Goal: Task Accomplishment & Management: Complete application form

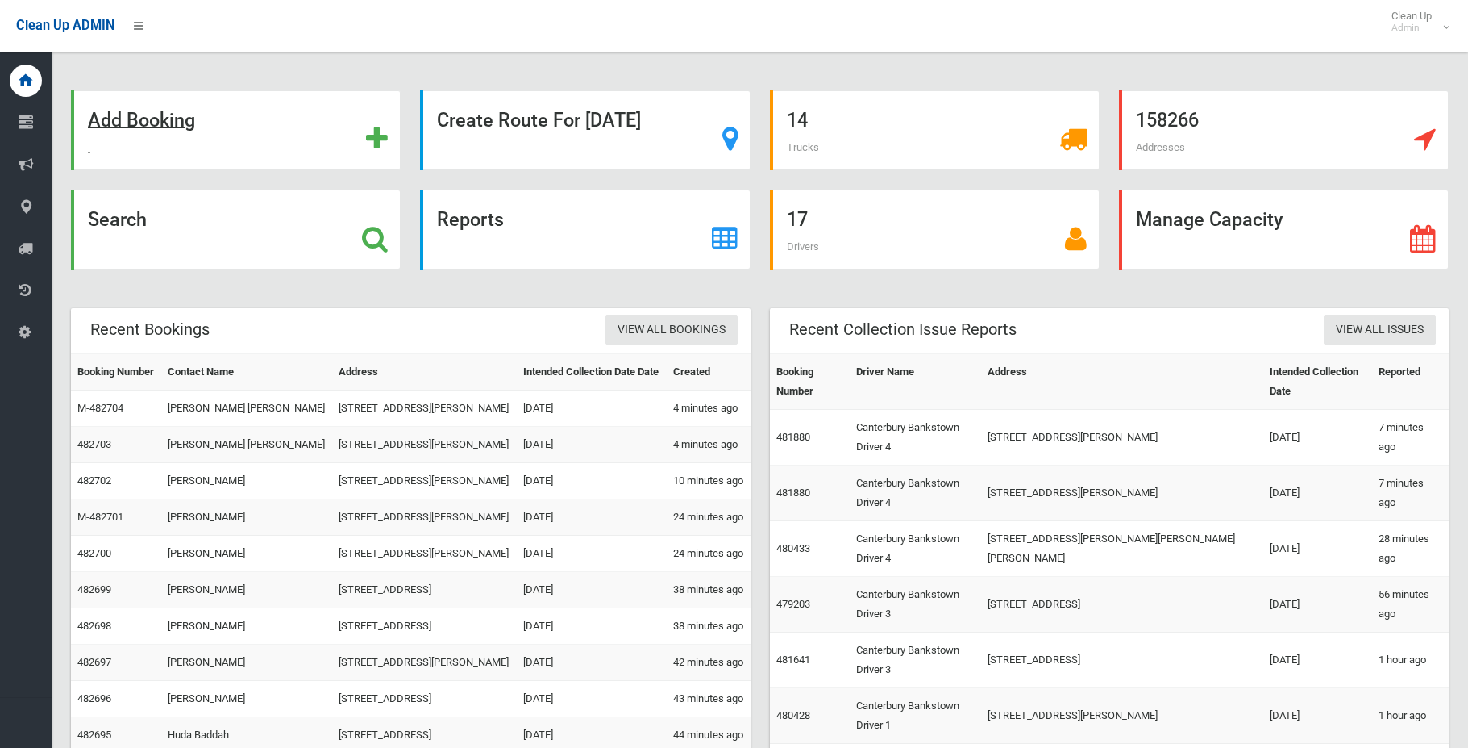
click at [181, 123] on strong "Add Booking" at bounding box center [141, 120] width 107 height 23
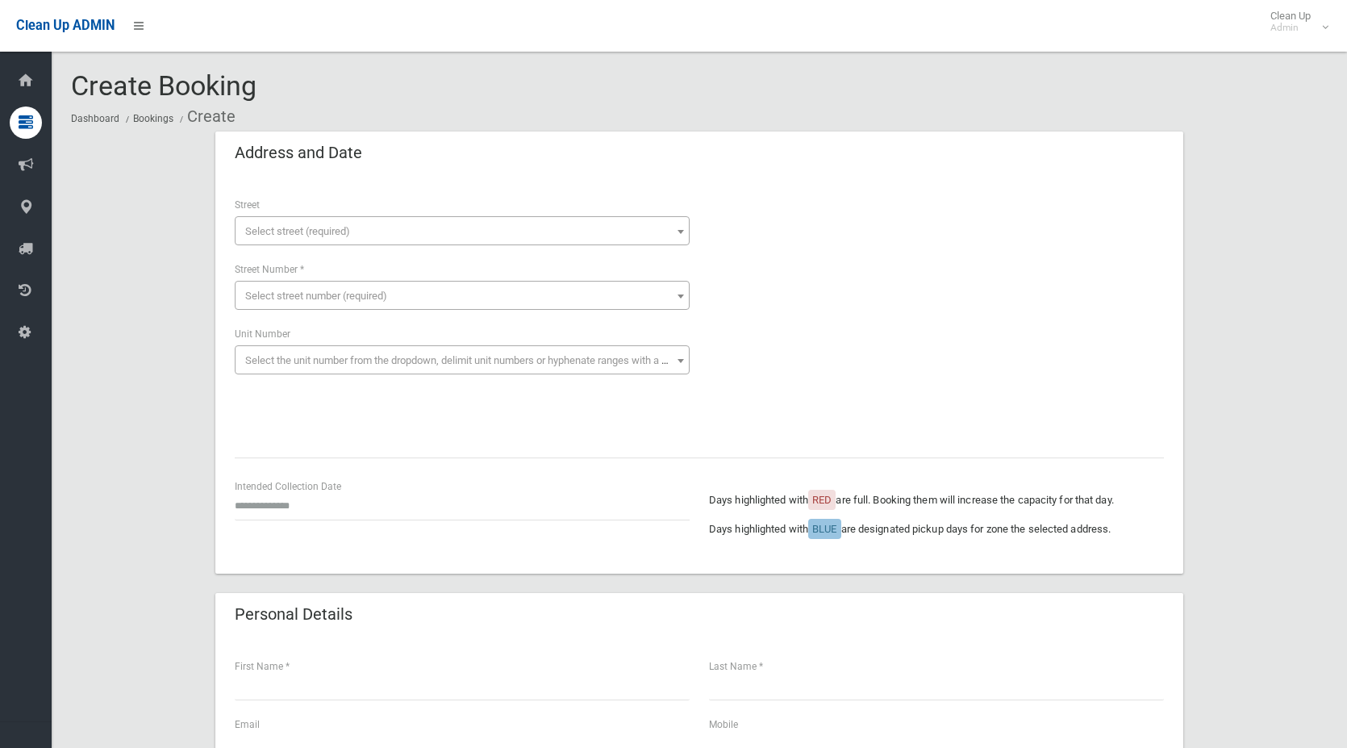
click at [292, 227] on span "Select street (required)" at bounding box center [297, 231] width 105 height 12
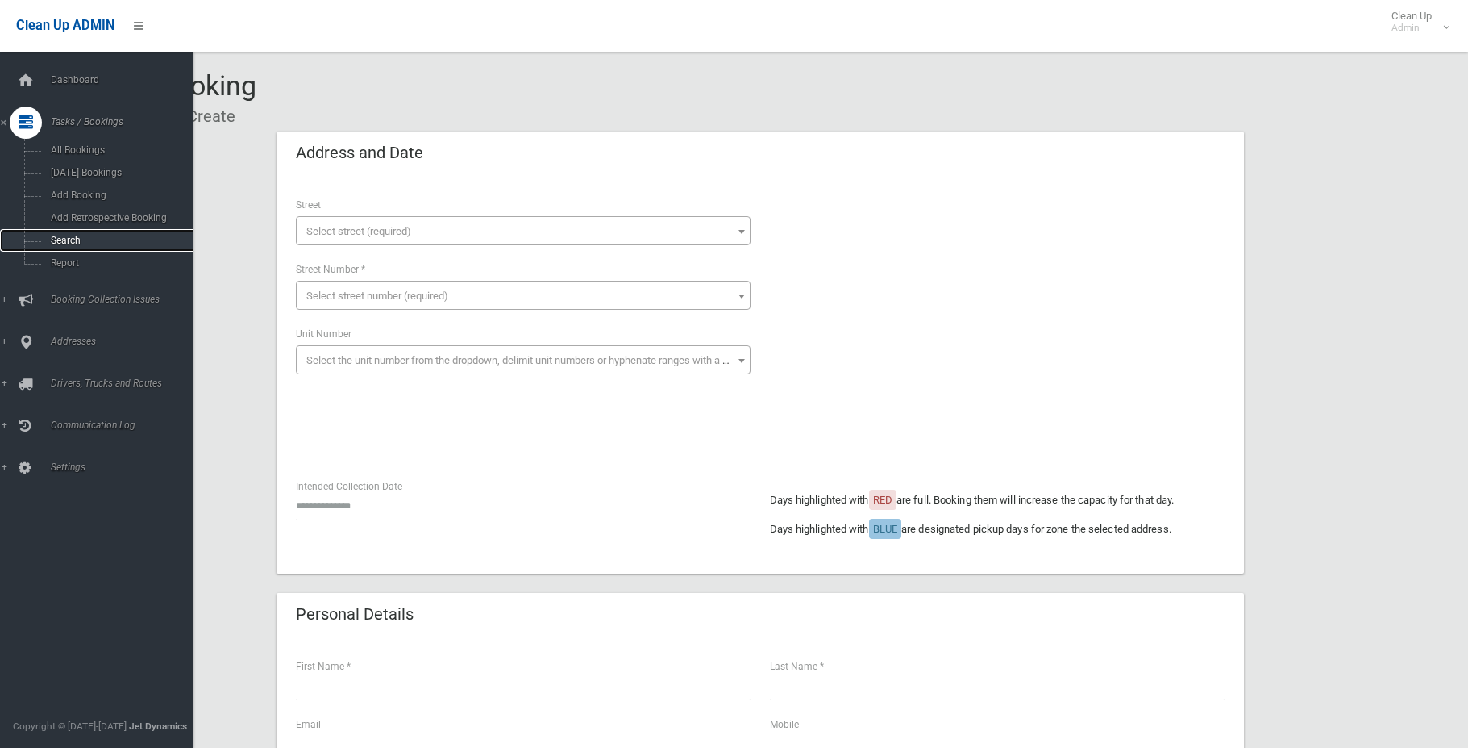
click at [69, 235] on span "Search" at bounding box center [119, 240] width 146 height 11
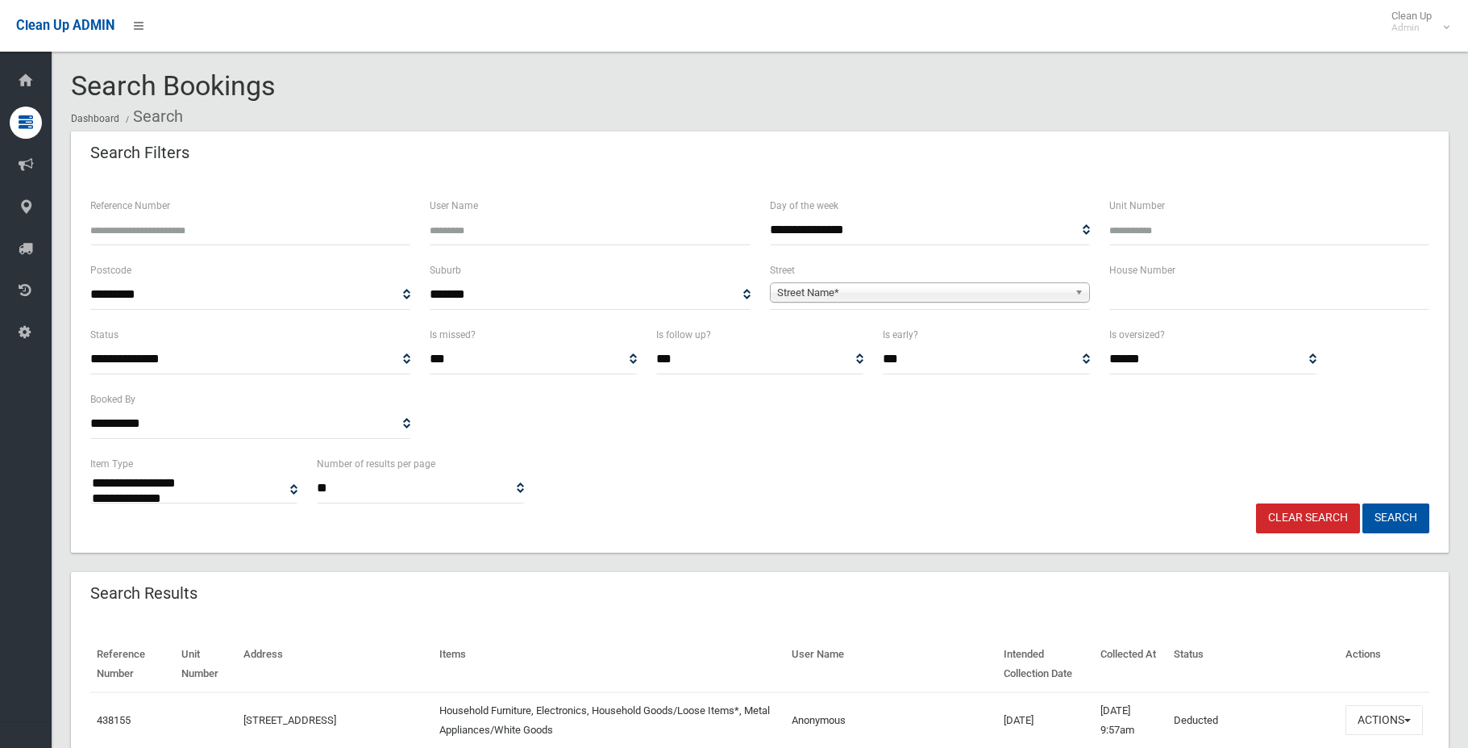
select select
click at [224, 230] on input "Reference Number" at bounding box center [250, 230] width 320 height 30
type input "******"
click at [1363, 503] on button "Search" at bounding box center [1396, 518] width 67 height 30
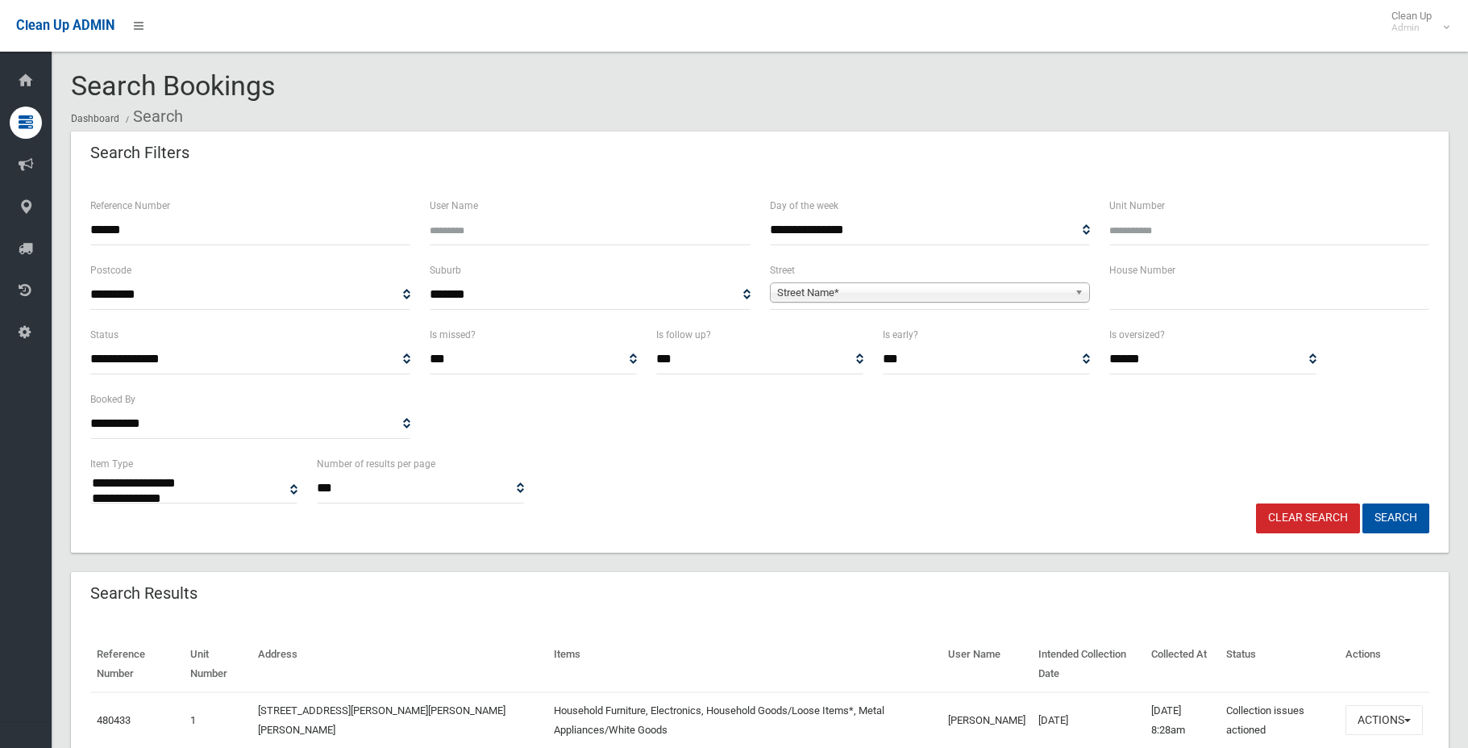
select select
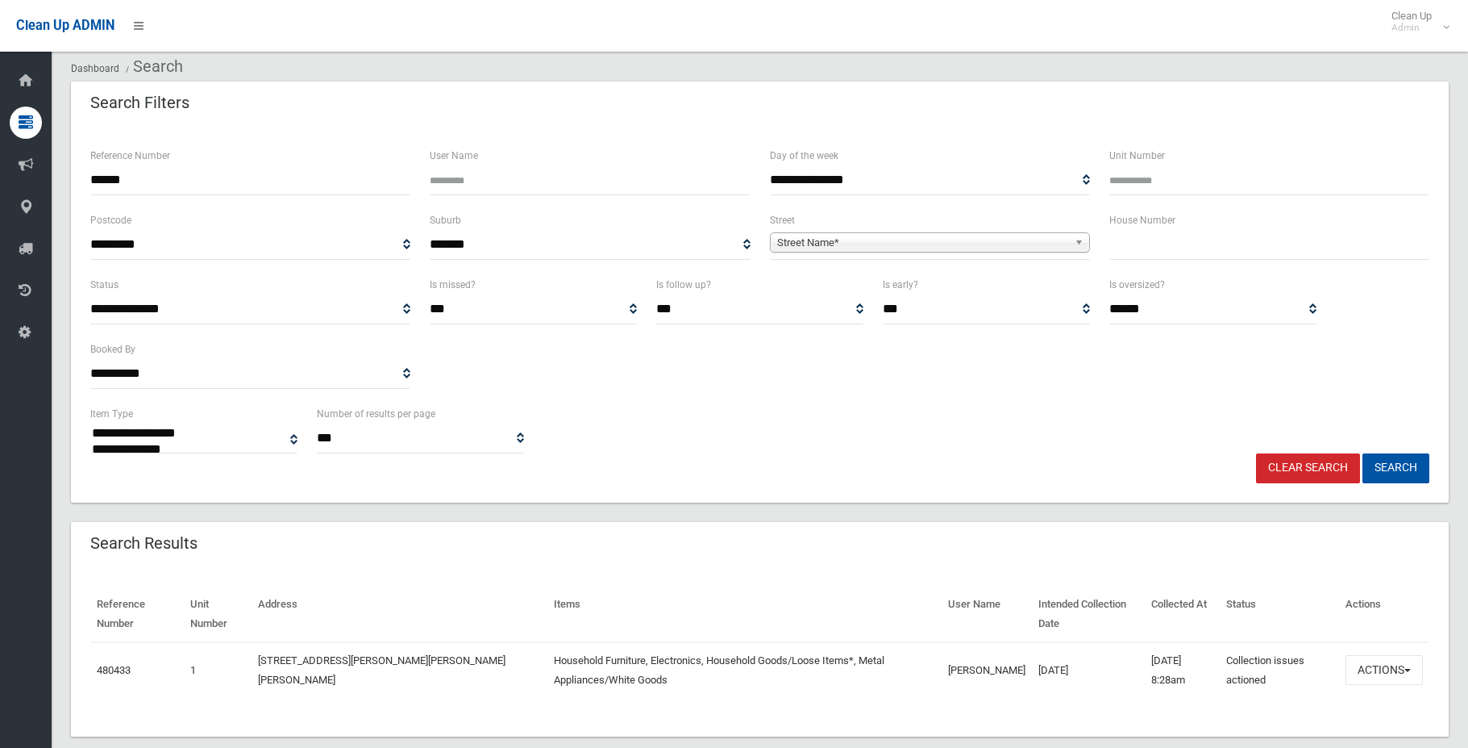
scroll to position [77, 0]
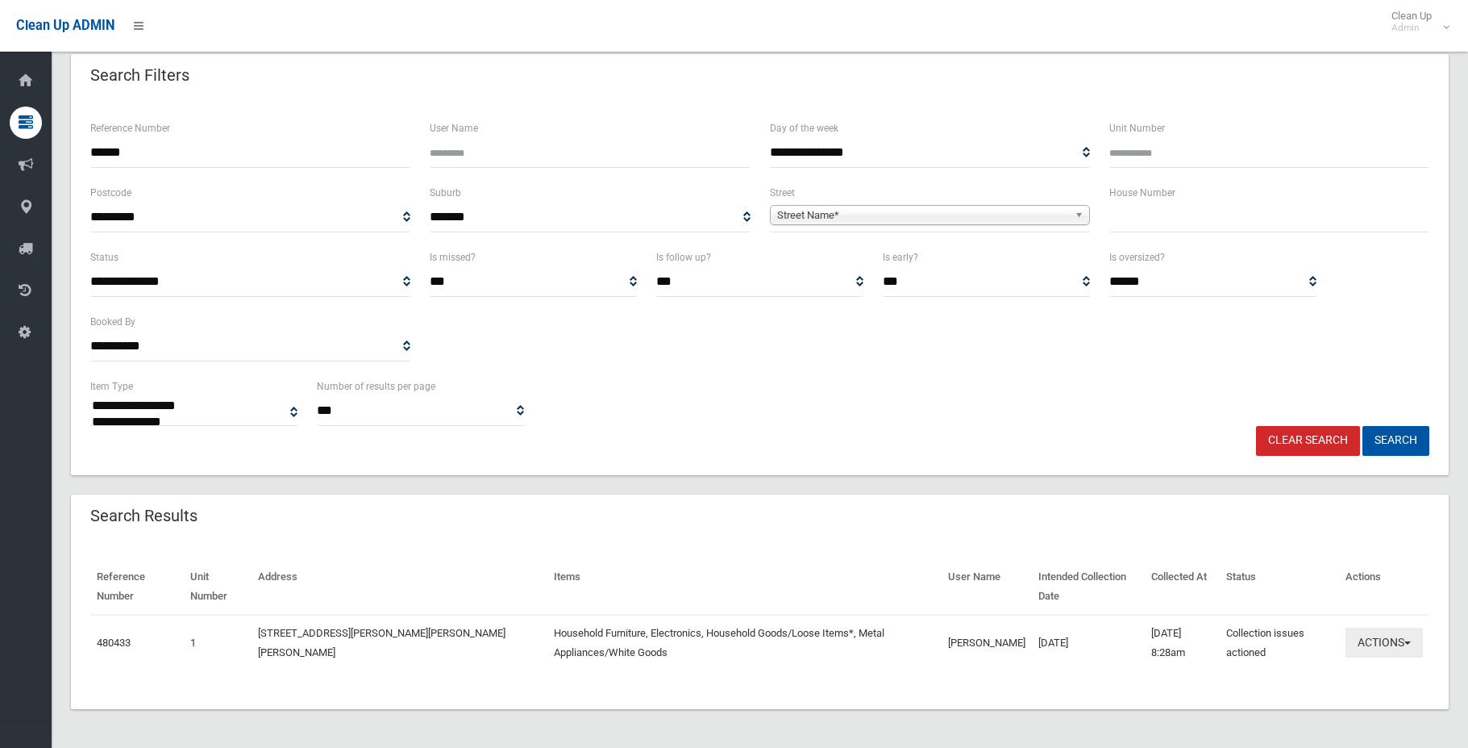
click at [1389, 642] on button "Actions" at bounding box center [1384, 642] width 77 height 30
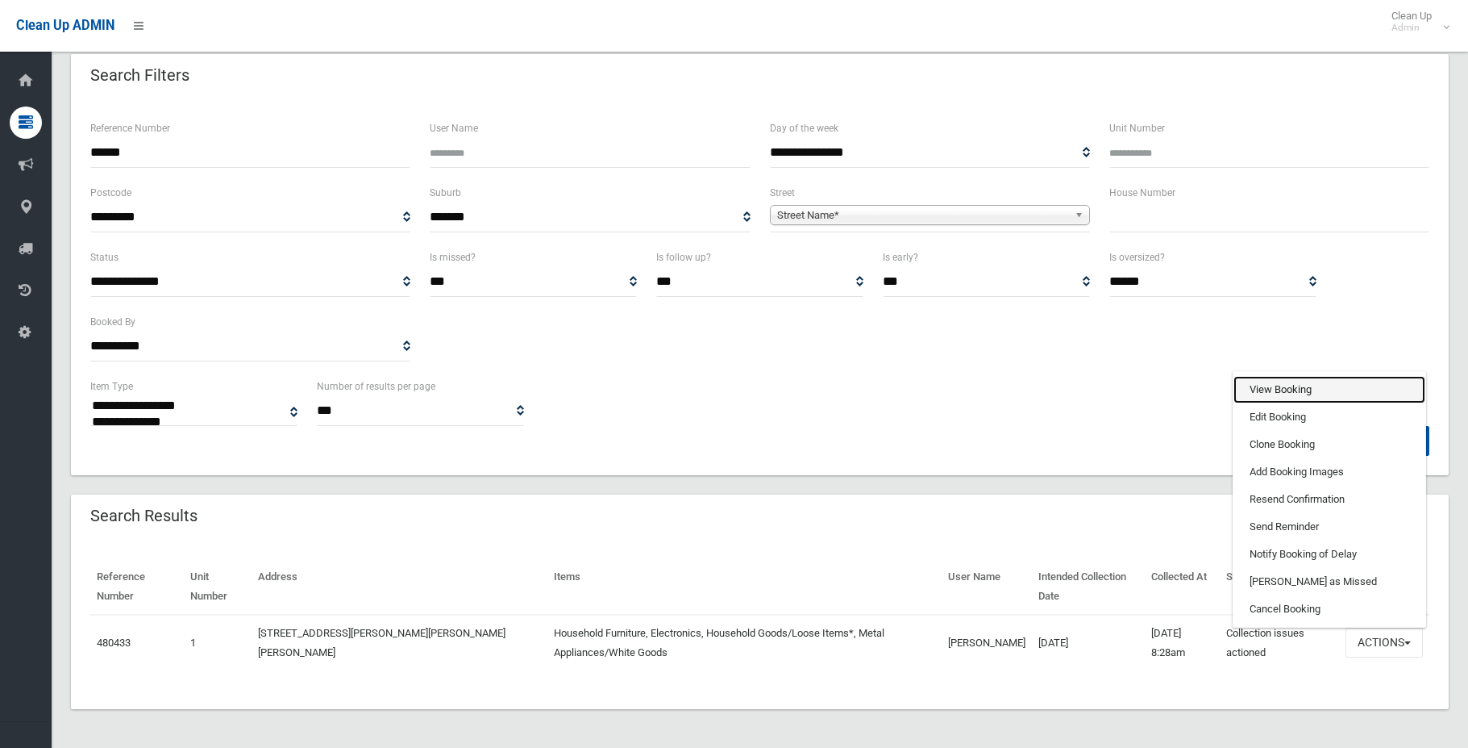
click at [1285, 389] on link "View Booking" at bounding box center [1330, 389] width 192 height 27
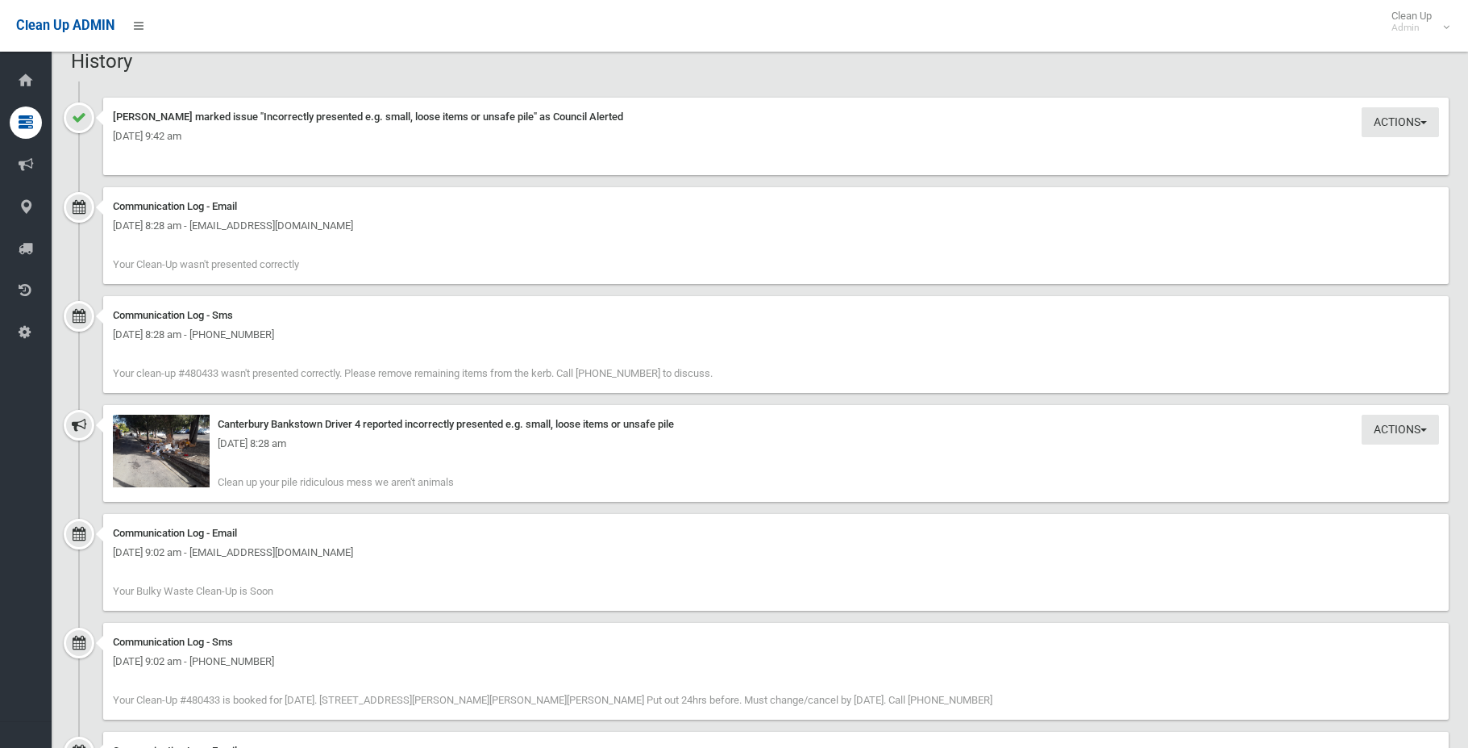
scroll to position [1048, 0]
click at [167, 462] on img at bounding box center [161, 450] width 97 height 73
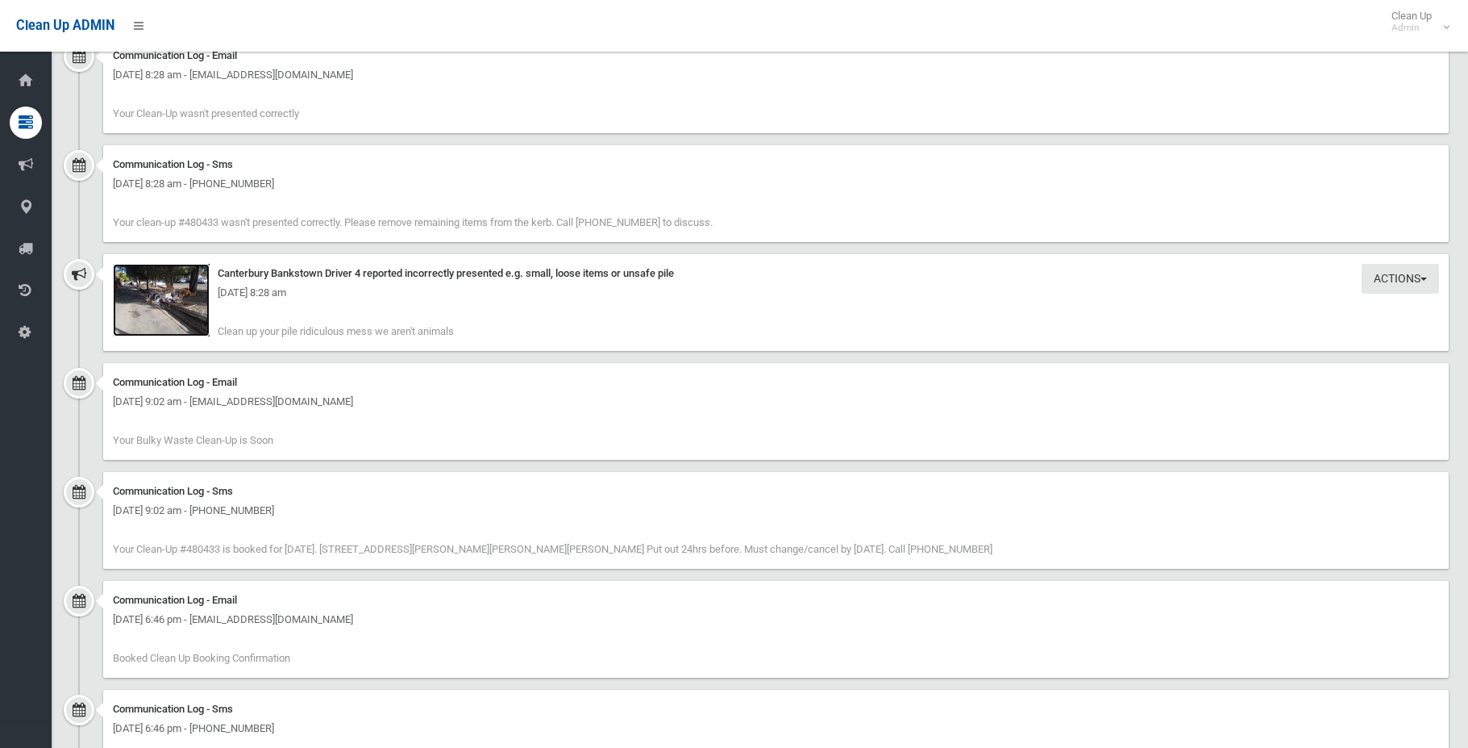
scroll to position [1197, 0]
click at [169, 307] on img at bounding box center [161, 300] width 97 height 73
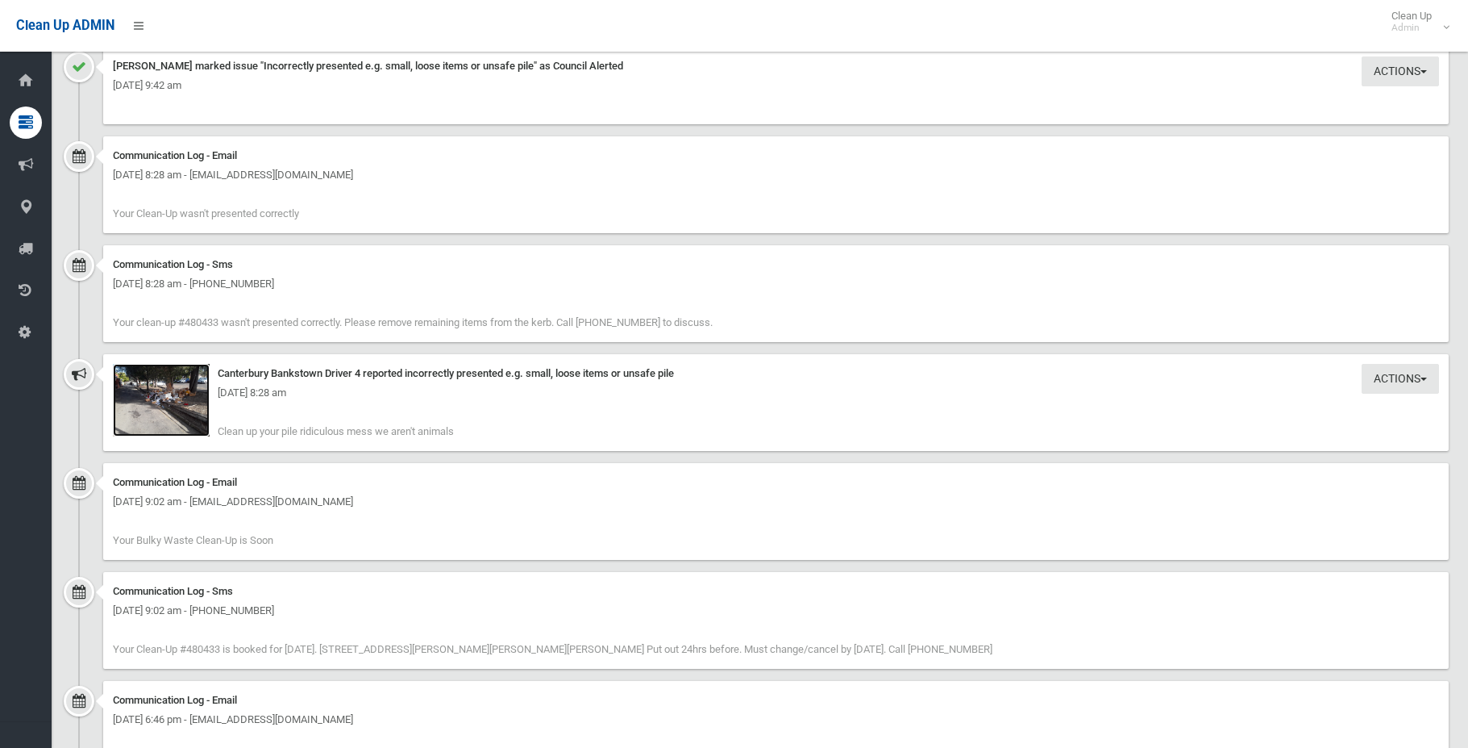
scroll to position [1210, 0]
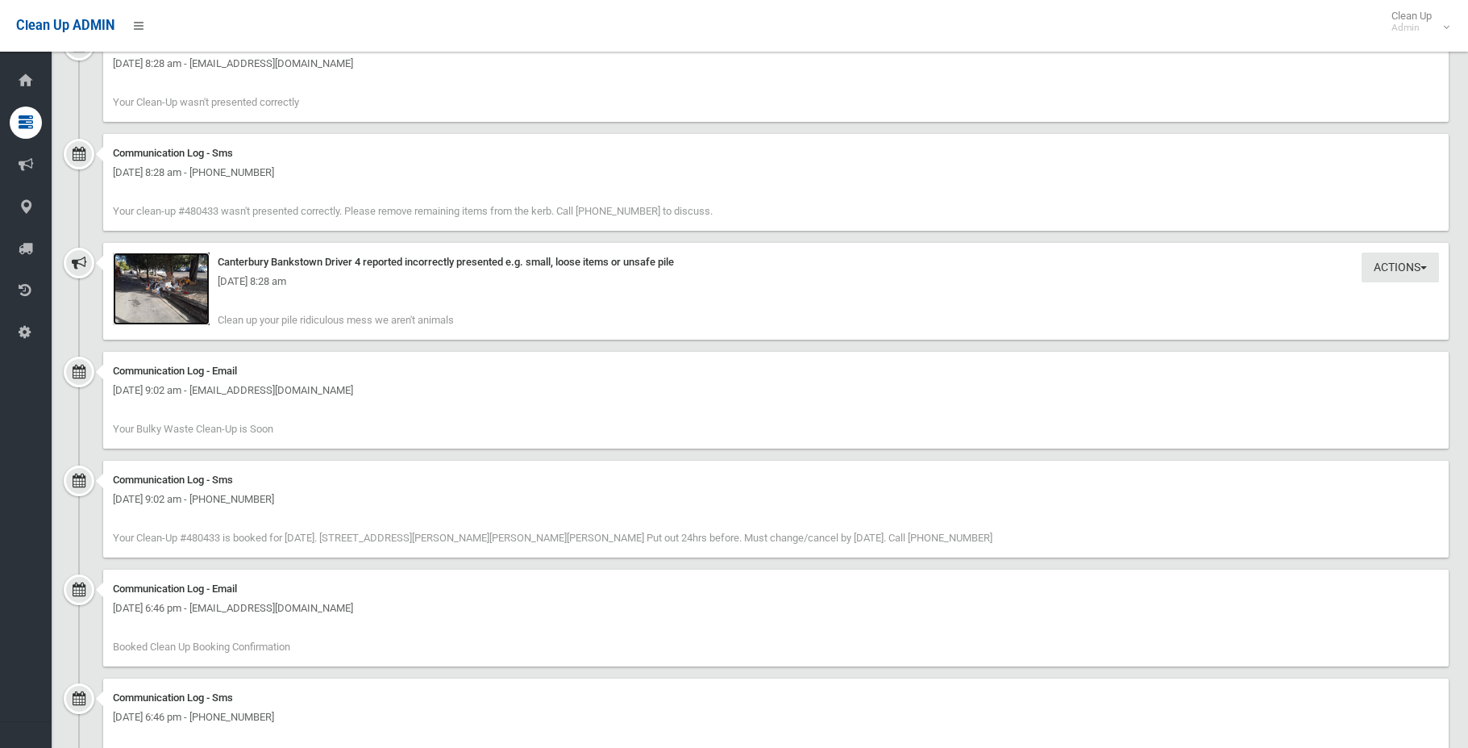
click at [145, 307] on img at bounding box center [161, 288] width 97 height 73
click at [1379, 267] on button "Actions" at bounding box center [1400, 267] width 77 height 30
click at [1353, 295] on link "Take Action" at bounding box center [1346, 300] width 192 height 27
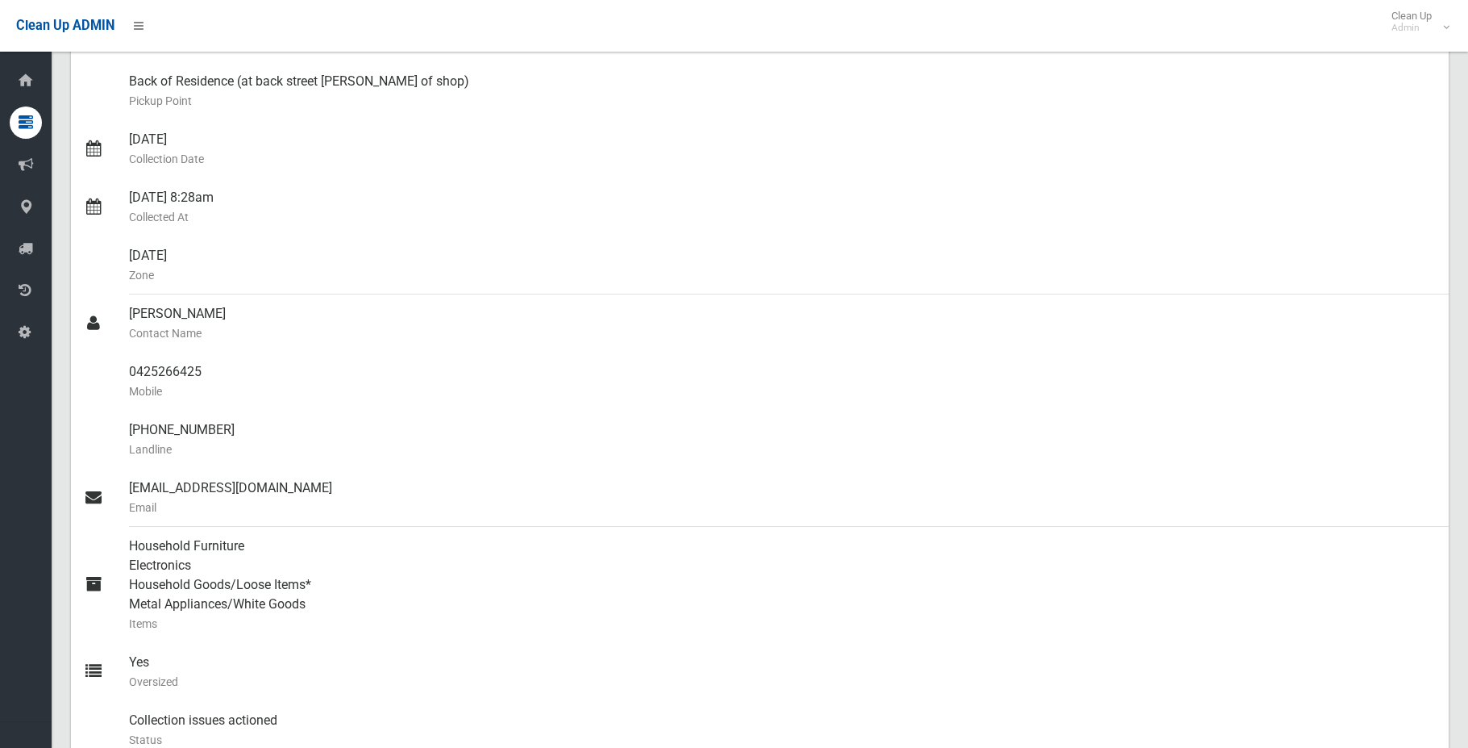
scroll to position [0, 0]
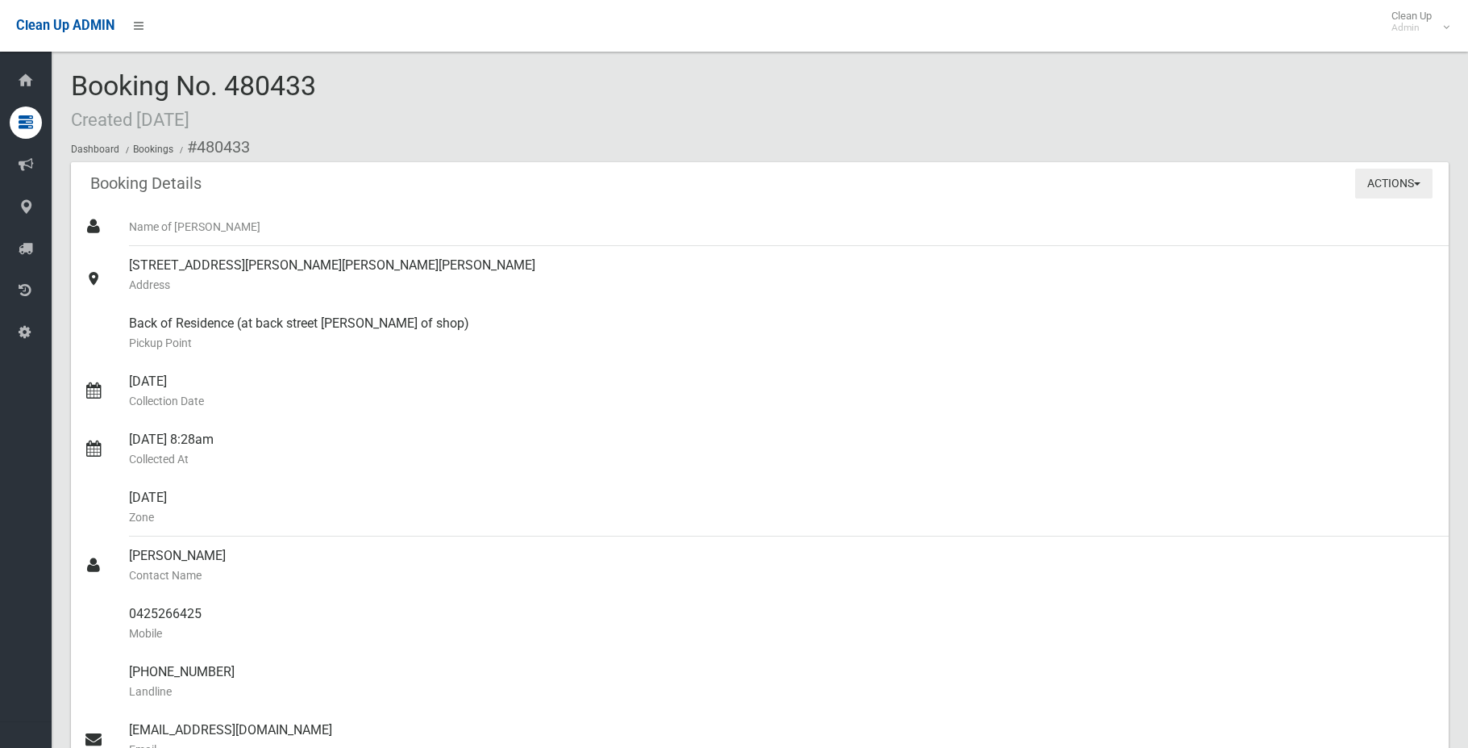
click at [1409, 177] on button "Actions" at bounding box center [1394, 184] width 77 height 30
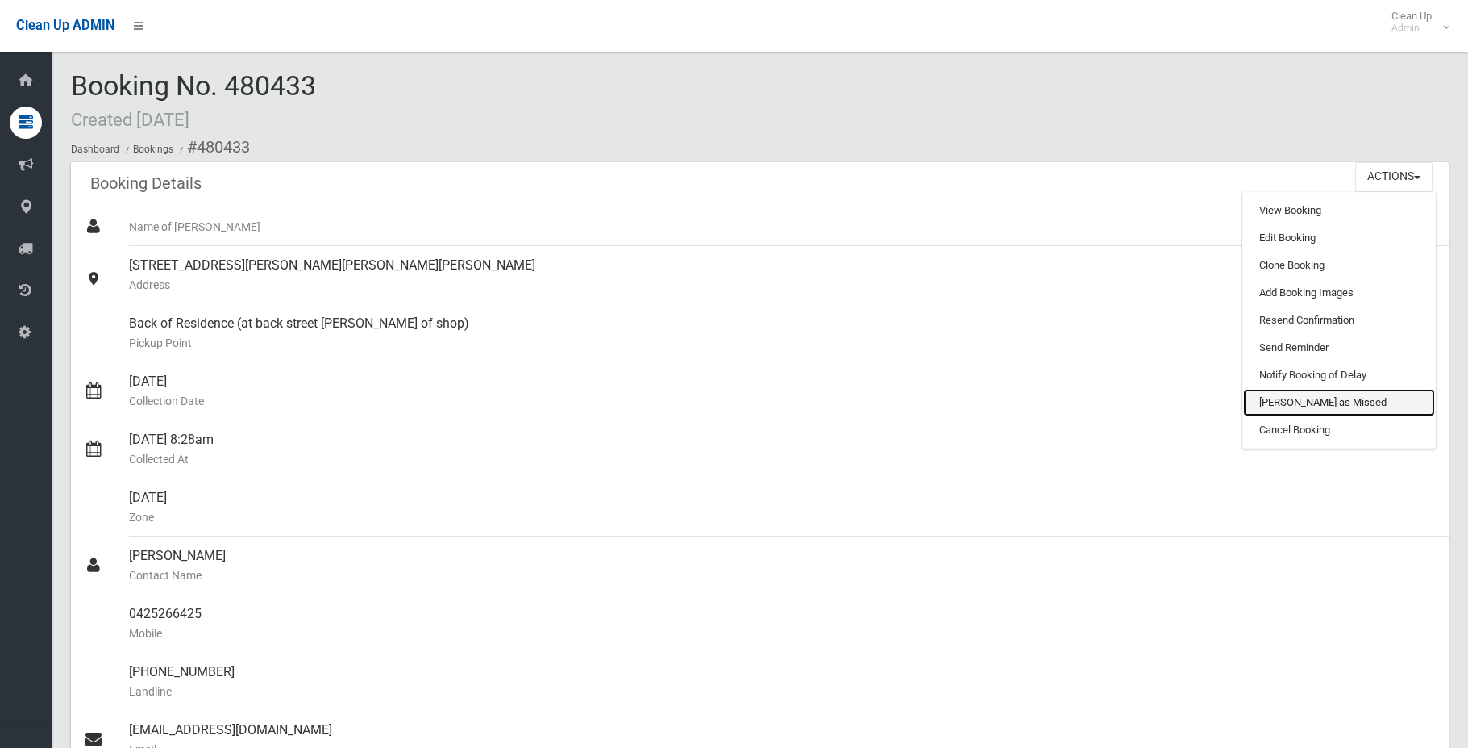
click at [1338, 393] on link "[PERSON_NAME] as Missed" at bounding box center [1339, 402] width 192 height 27
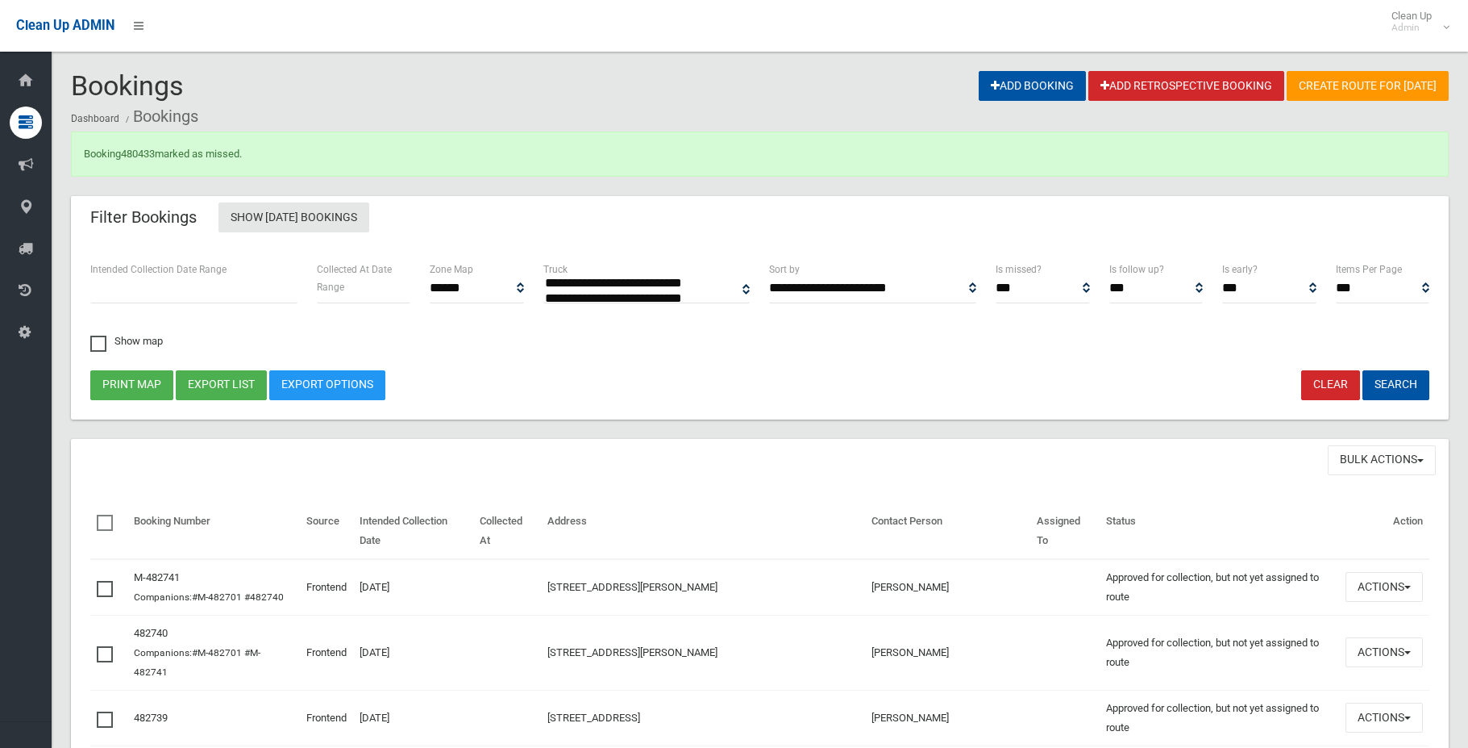
select select
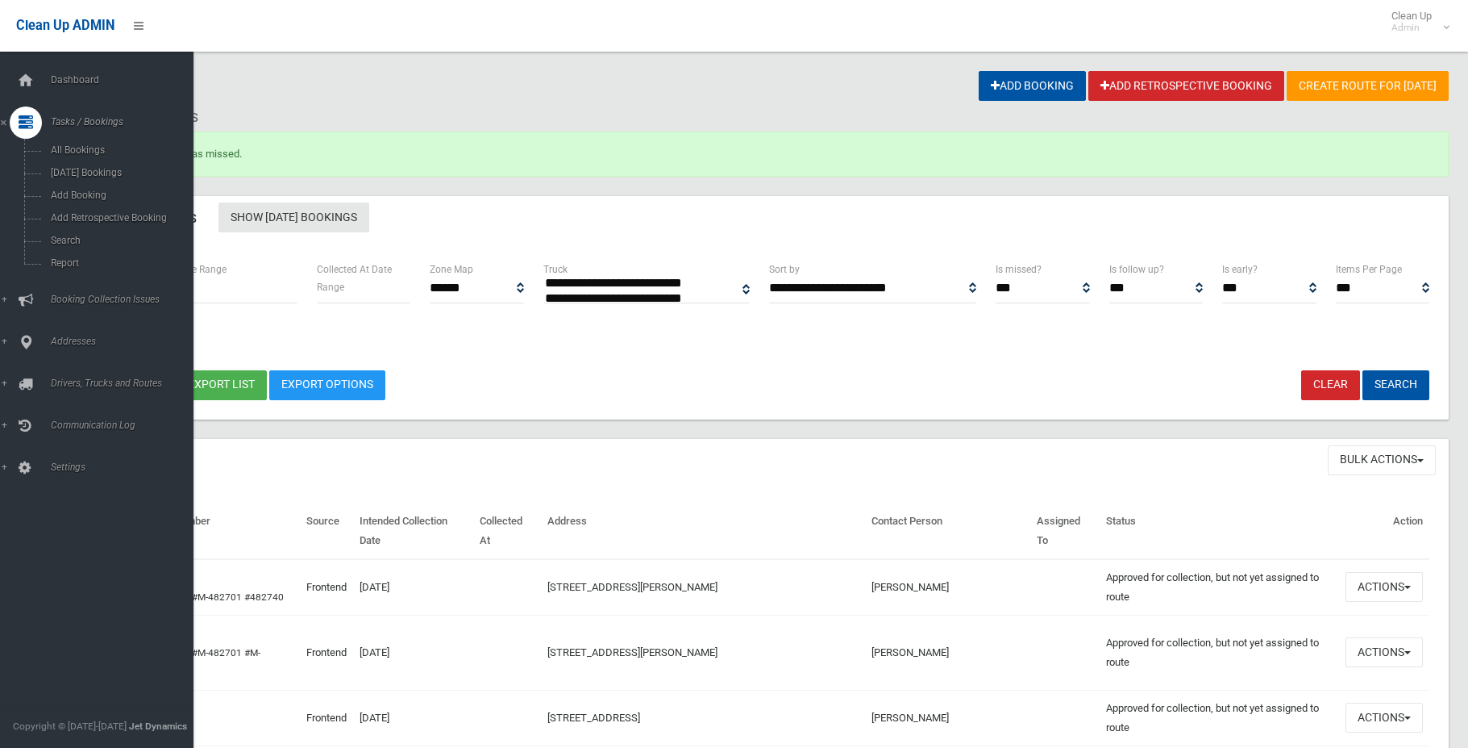
select select
click at [80, 235] on link "Search" at bounding box center [103, 240] width 206 height 23
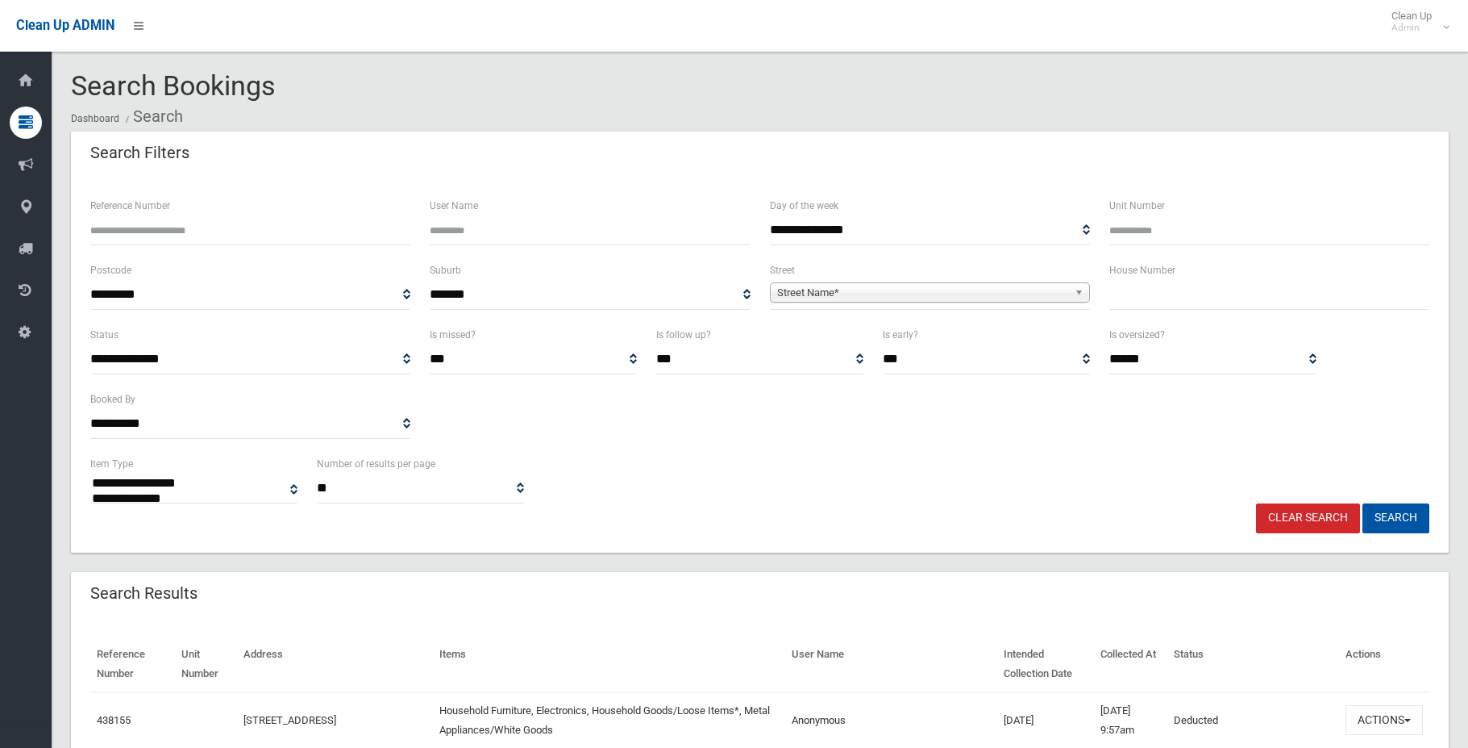
select select
click at [115, 237] on input "Reference Number" at bounding box center [250, 230] width 320 height 30
type input "******"
click at [1363, 503] on button "Search" at bounding box center [1396, 518] width 67 height 30
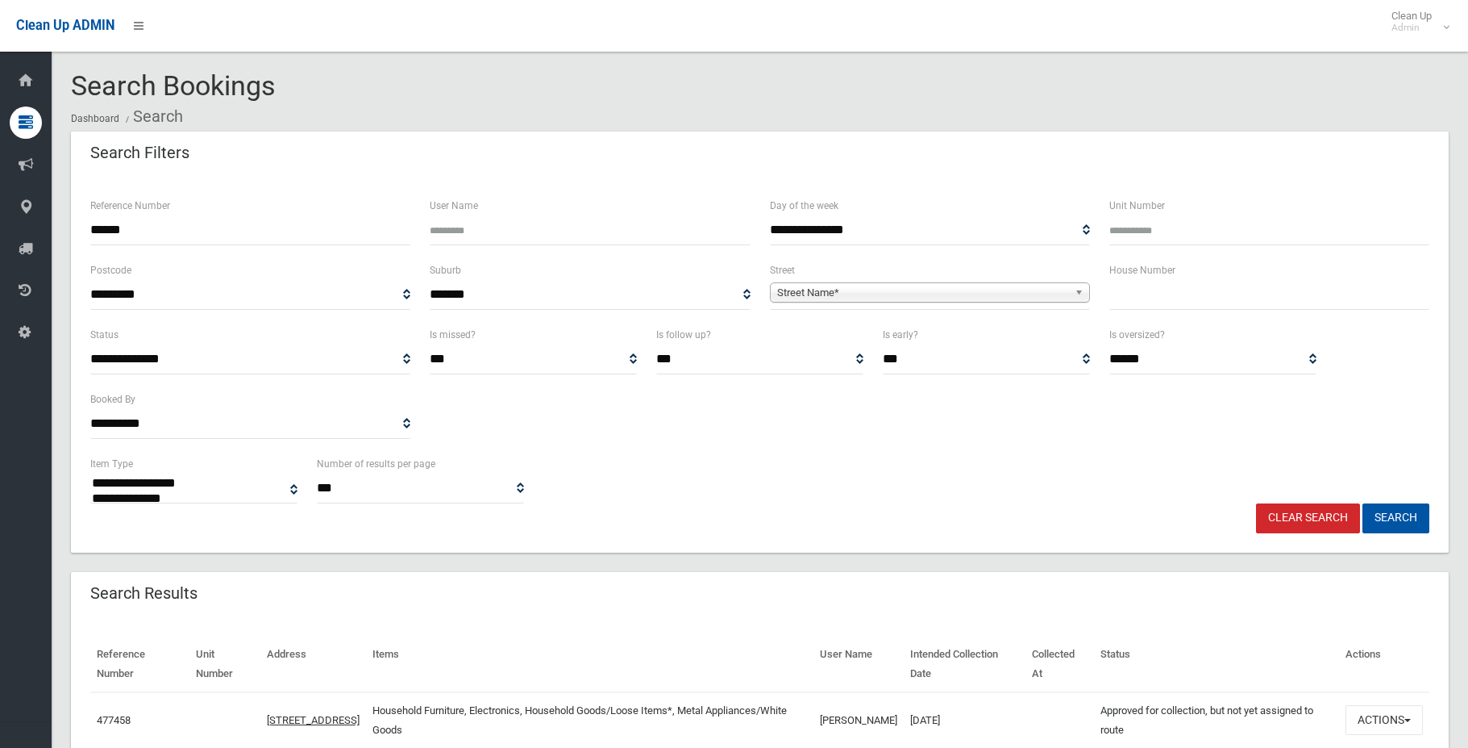
select select
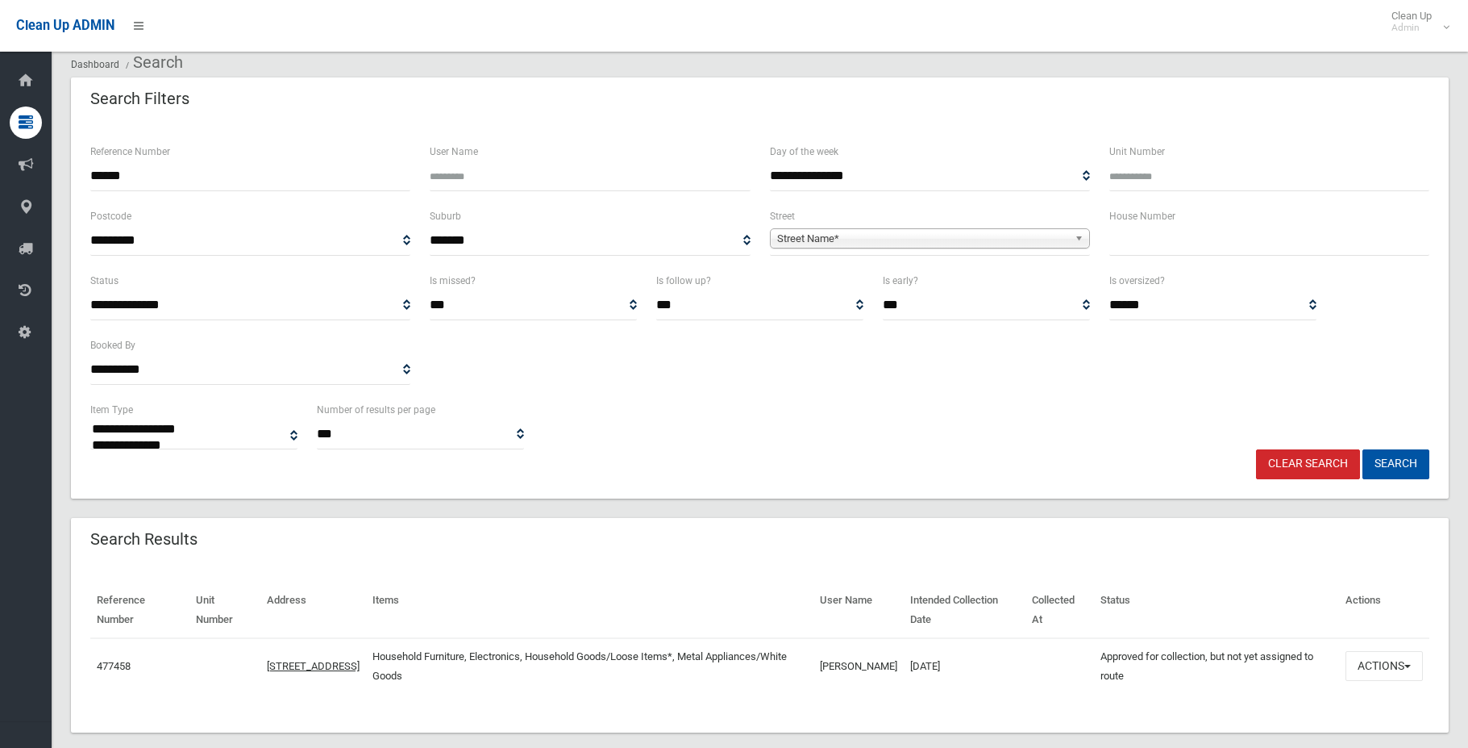
scroll to position [77, 0]
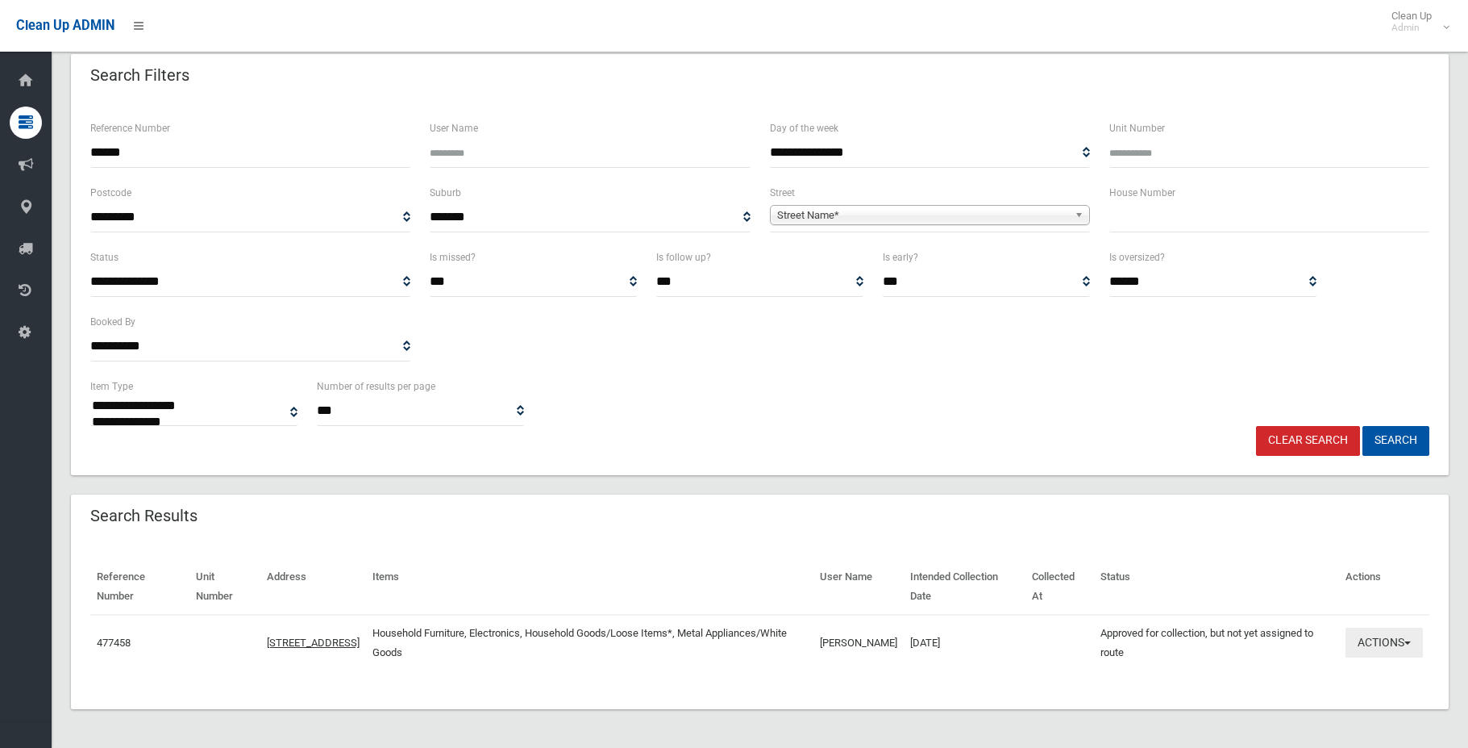
click at [1365, 644] on button "Actions" at bounding box center [1384, 642] width 77 height 30
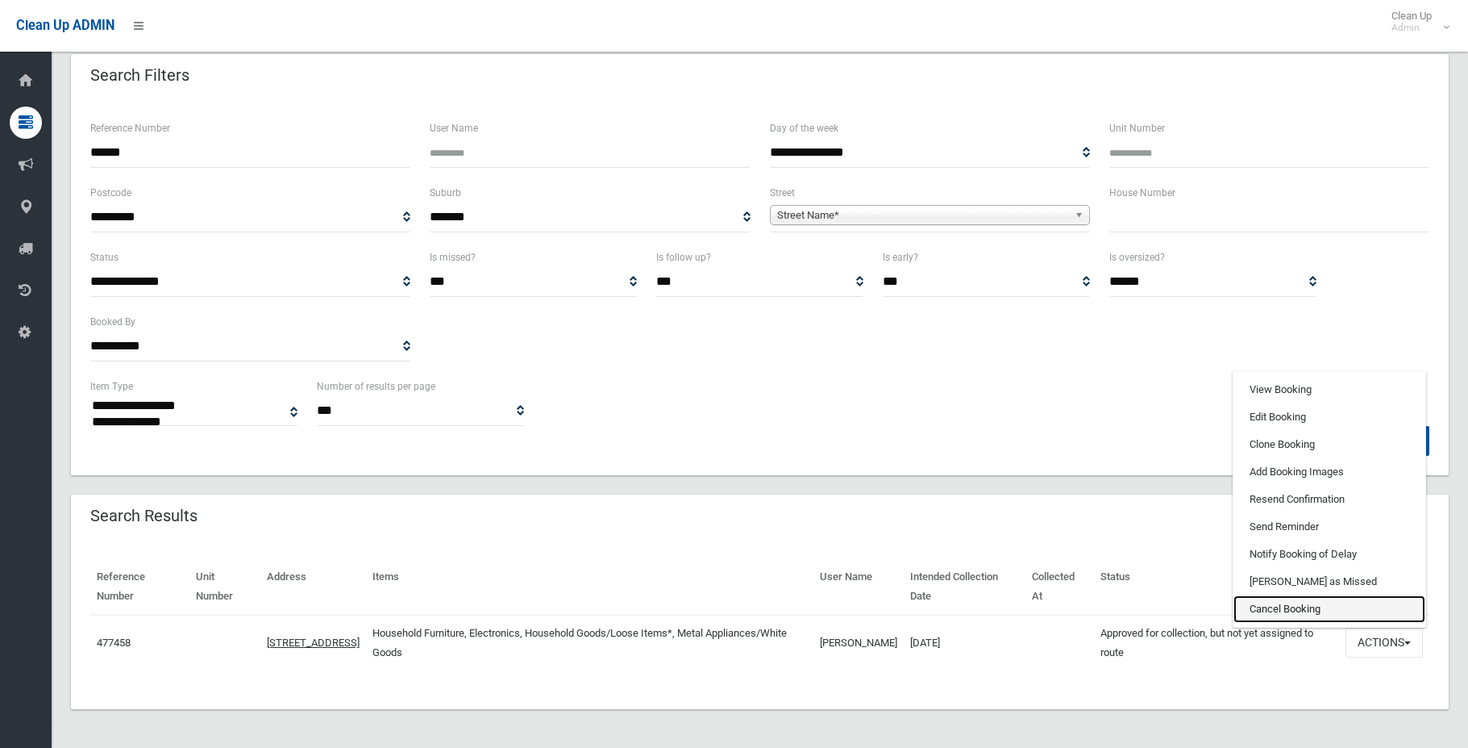
click at [1322, 604] on link "Cancel Booking" at bounding box center [1330, 608] width 192 height 27
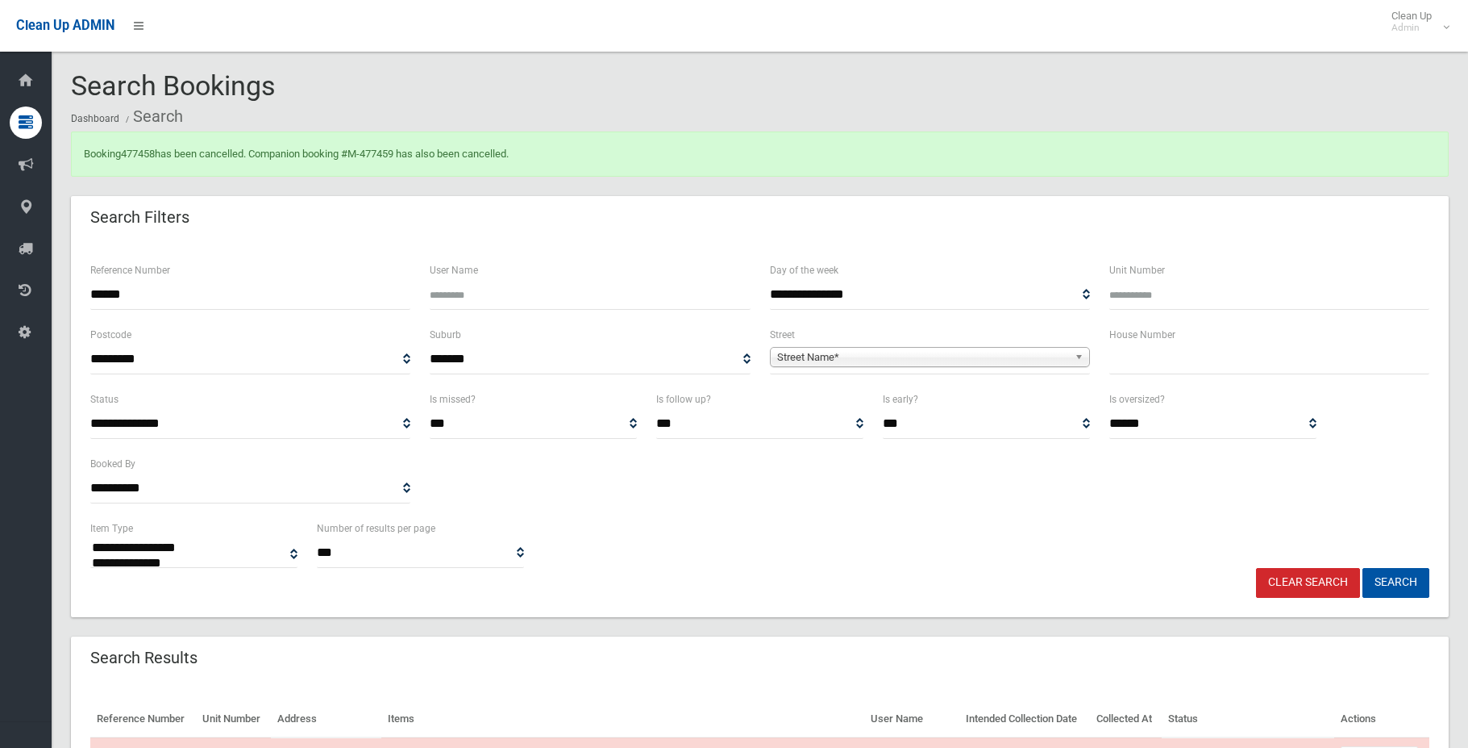
select select
click at [91, 289] on input "******" at bounding box center [250, 295] width 320 height 30
click at [136, 294] on input "******" at bounding box center [250, 295] width 320 height 30
type input "******"
click at [1363, 568] on button "Search" at bounding box center [1396, 583] width 67 height 30
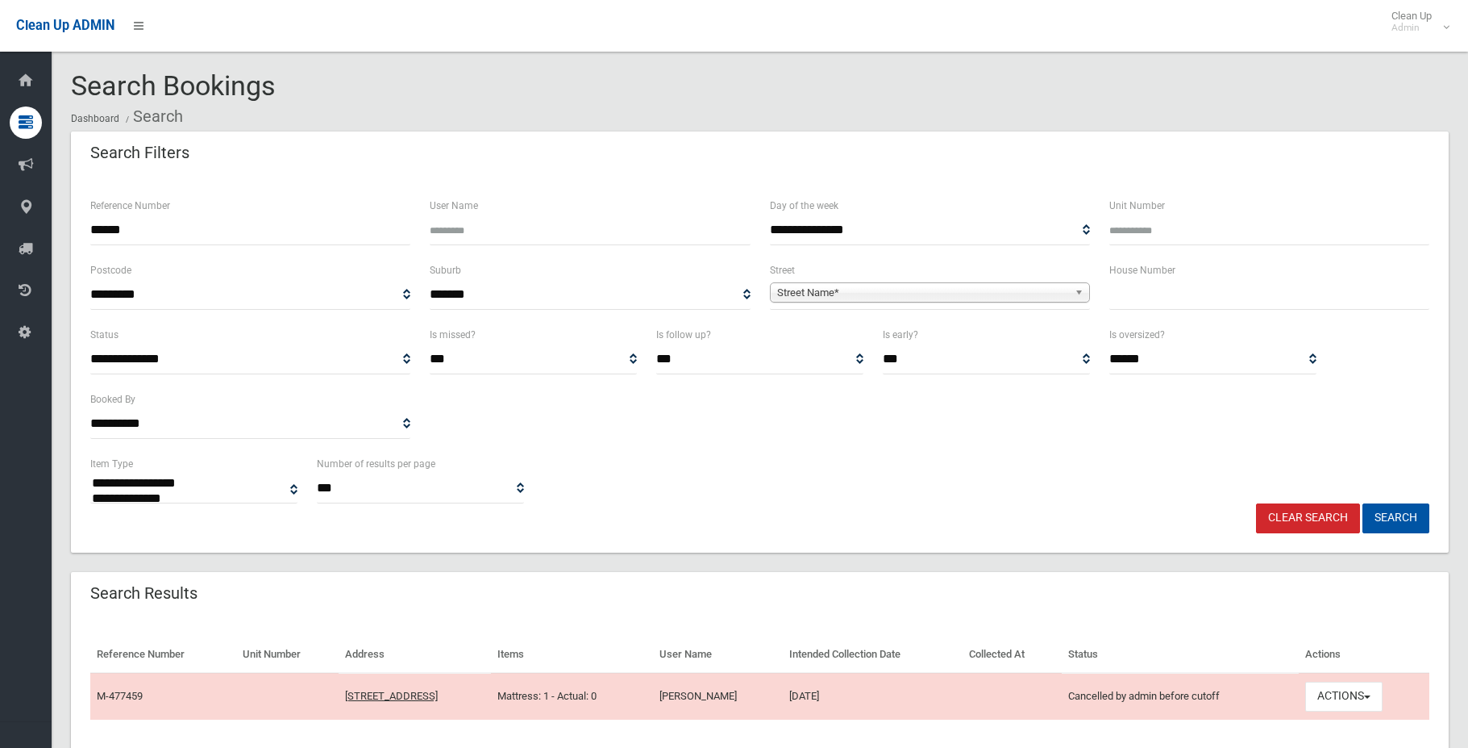
select select
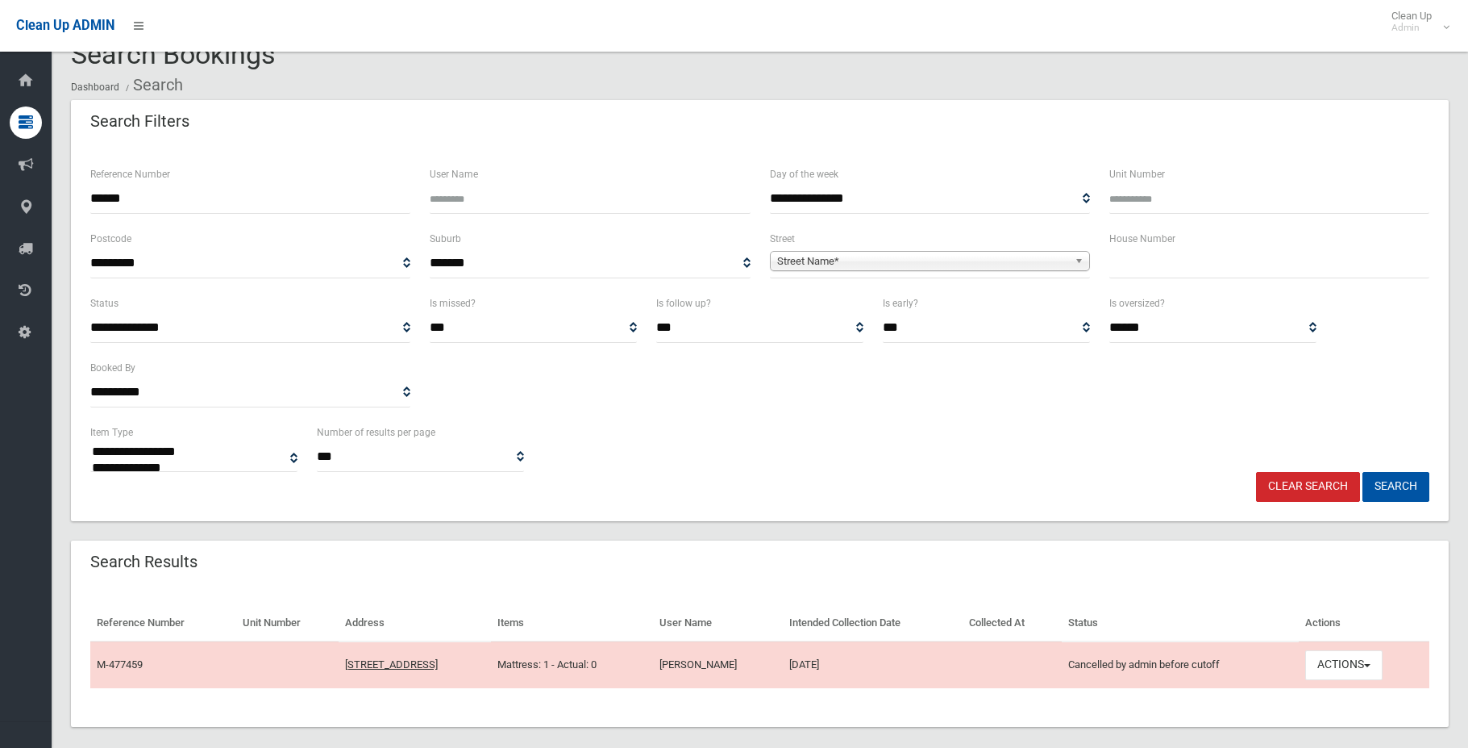
scroll to position [49, 0]
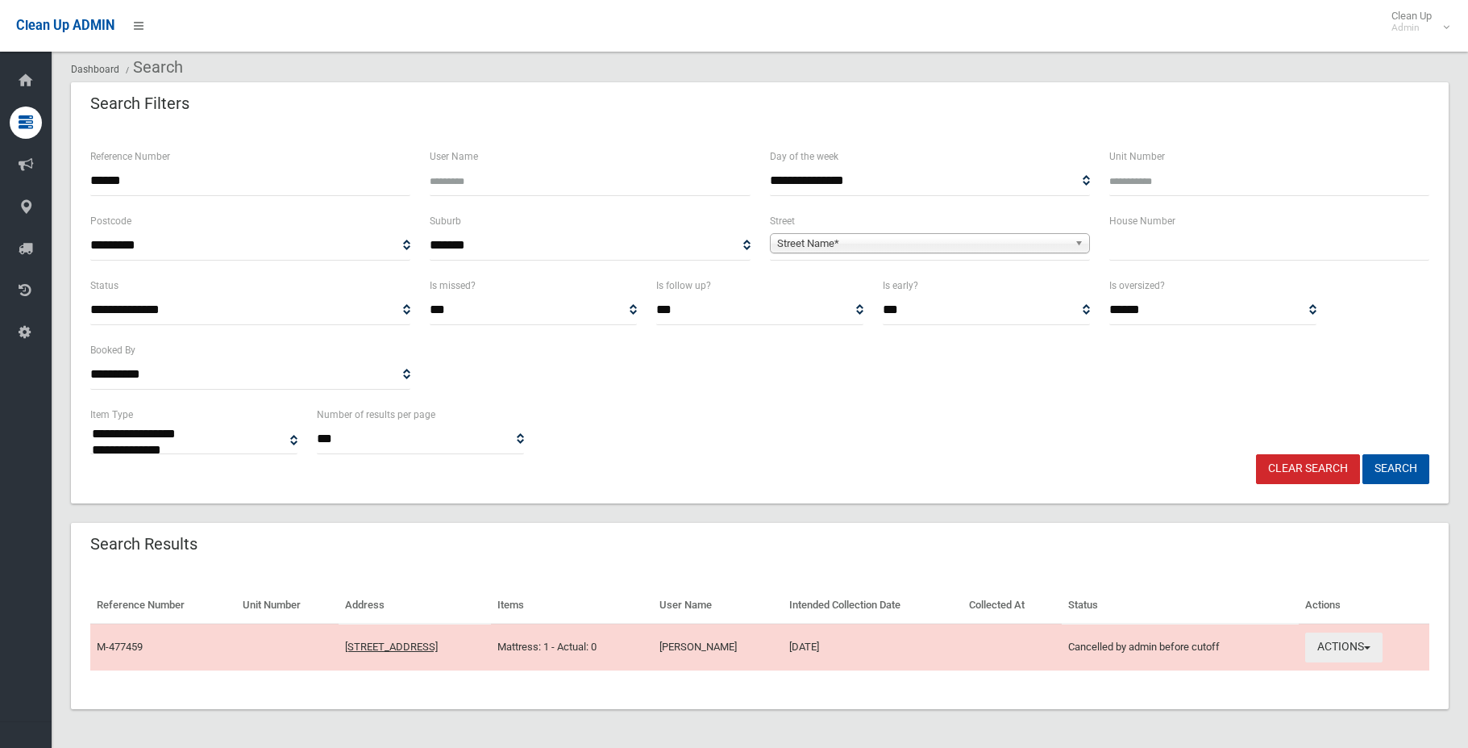
click at [1336, 639] on button "Actions" at bounding box center [1344, 647] width 77 height 30
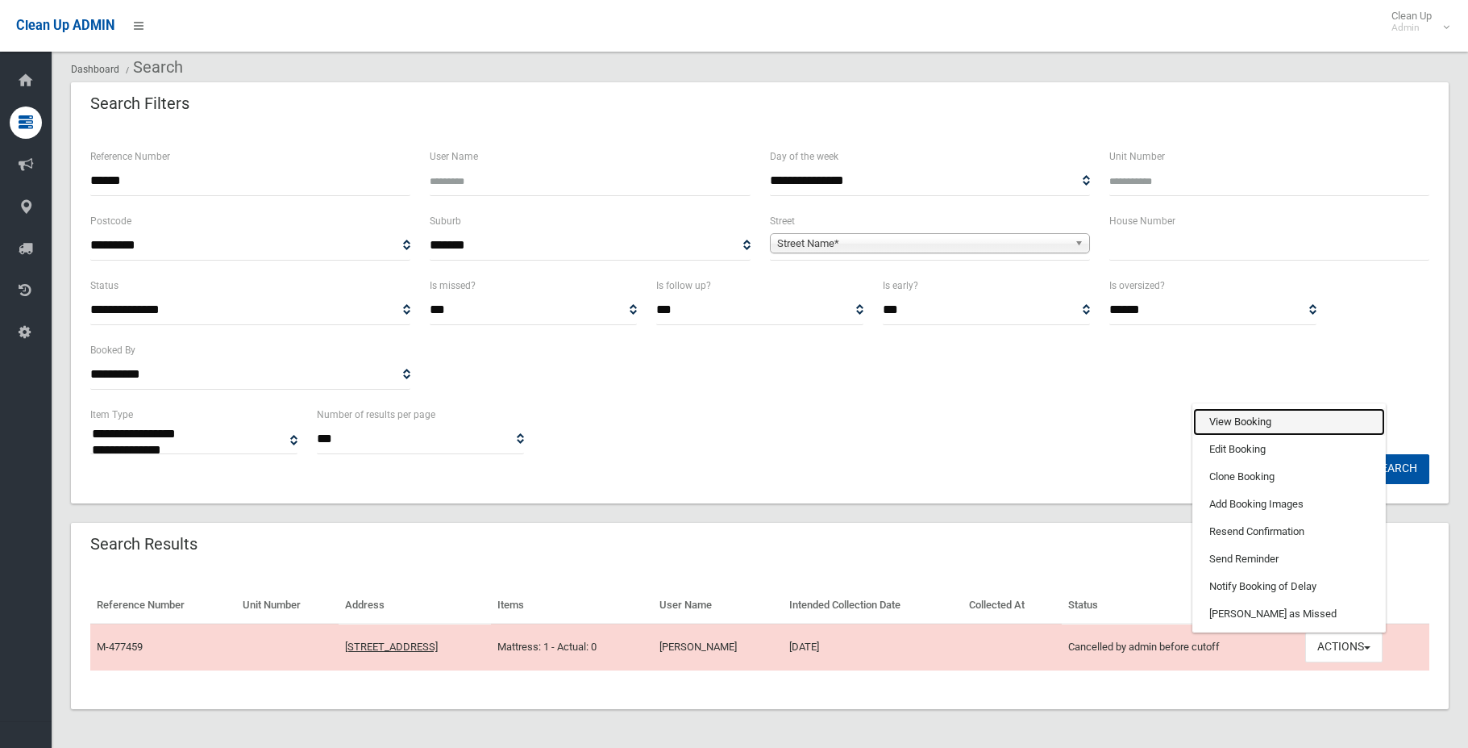
click at [1257, 424] on link "View Booking" at bounding box center [1289, 421] width 192 height 27
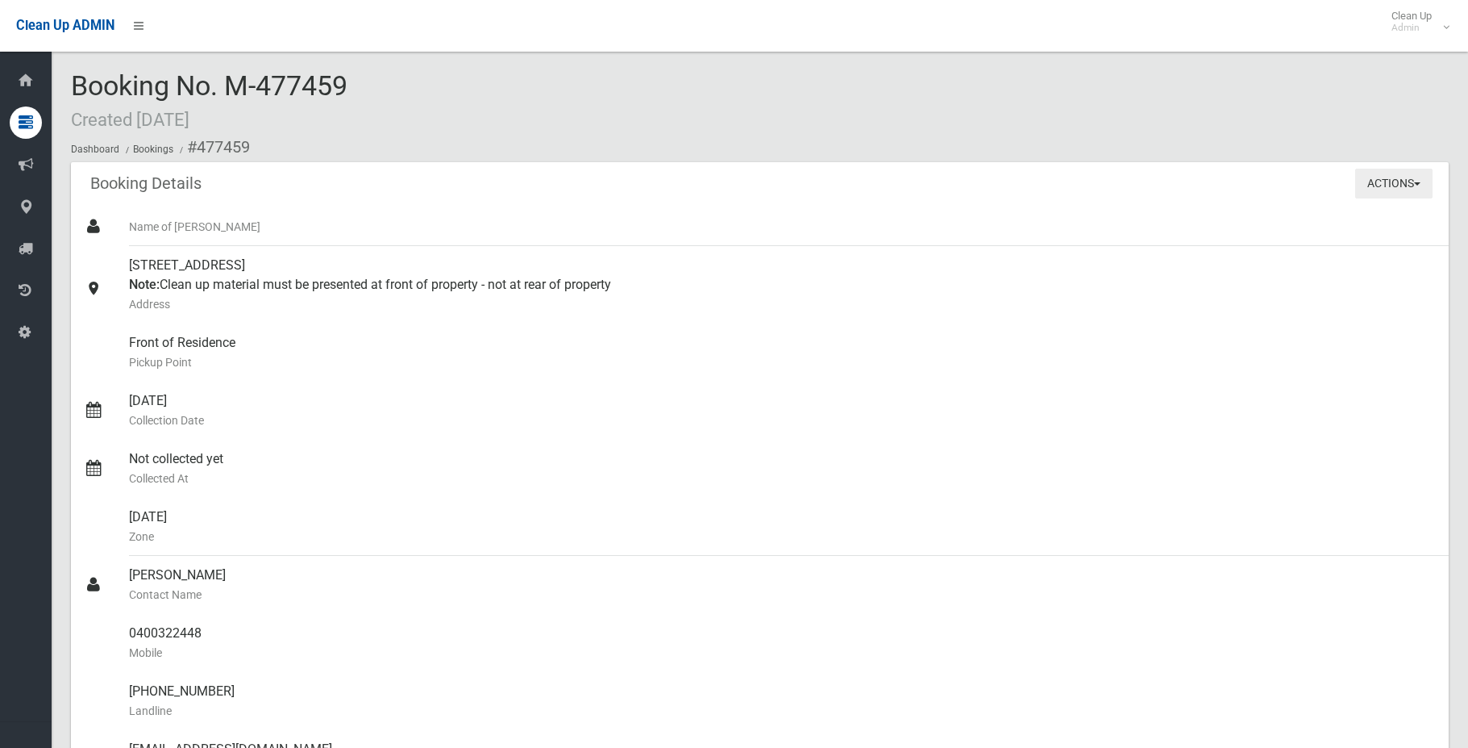
click at [1371, 194] on button "Actions" at bounding box center [1394, 184] width 77 height 30
drag, startPoint x: 362, startPoint y: 85, endPoint x: 224, endPoint y: 77, distance: 138.2
click at [224, 77] on div "Booking No. M-477459 Created 05/08/2025 Dashboard Bookings #477459" at bounding box center [760, 116] width 1378 height 91
copy span "M-477459"
click at [1214, 509] on div "Friday Zone" at bounding box center [782, 527] width 1307 height 58
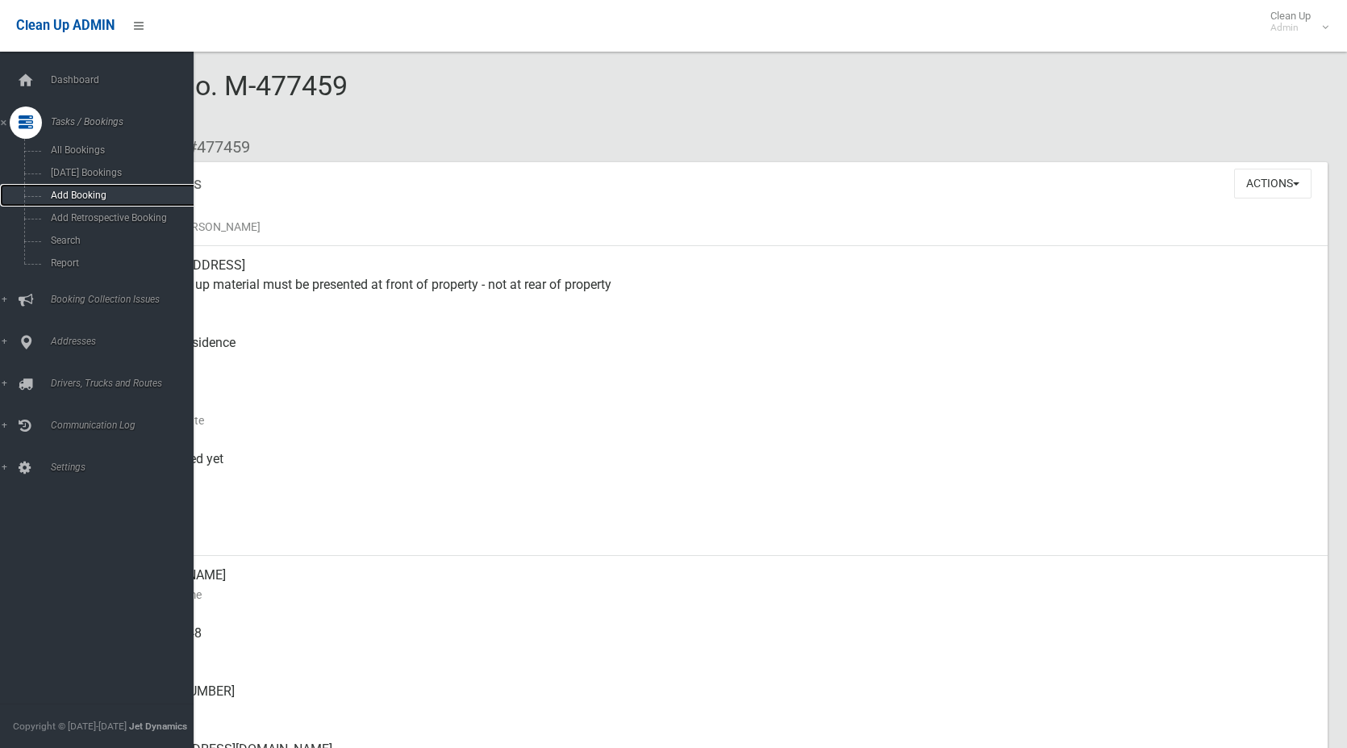
click at [61, 197] on span "Add Booking" at bounding box center [119, 195] width 146 height 11
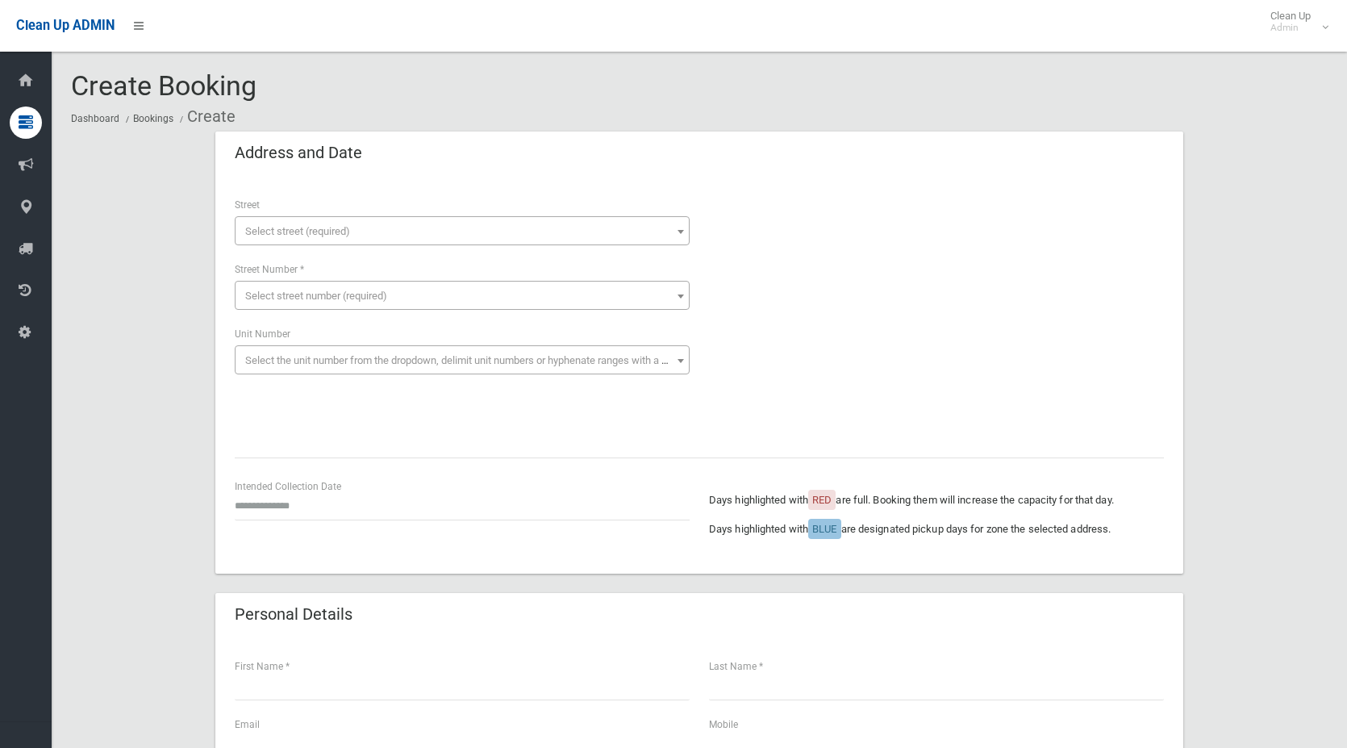
click at [278, 227] on span "Select street (required)" at bounding box center [297, 231] width 105 height 12
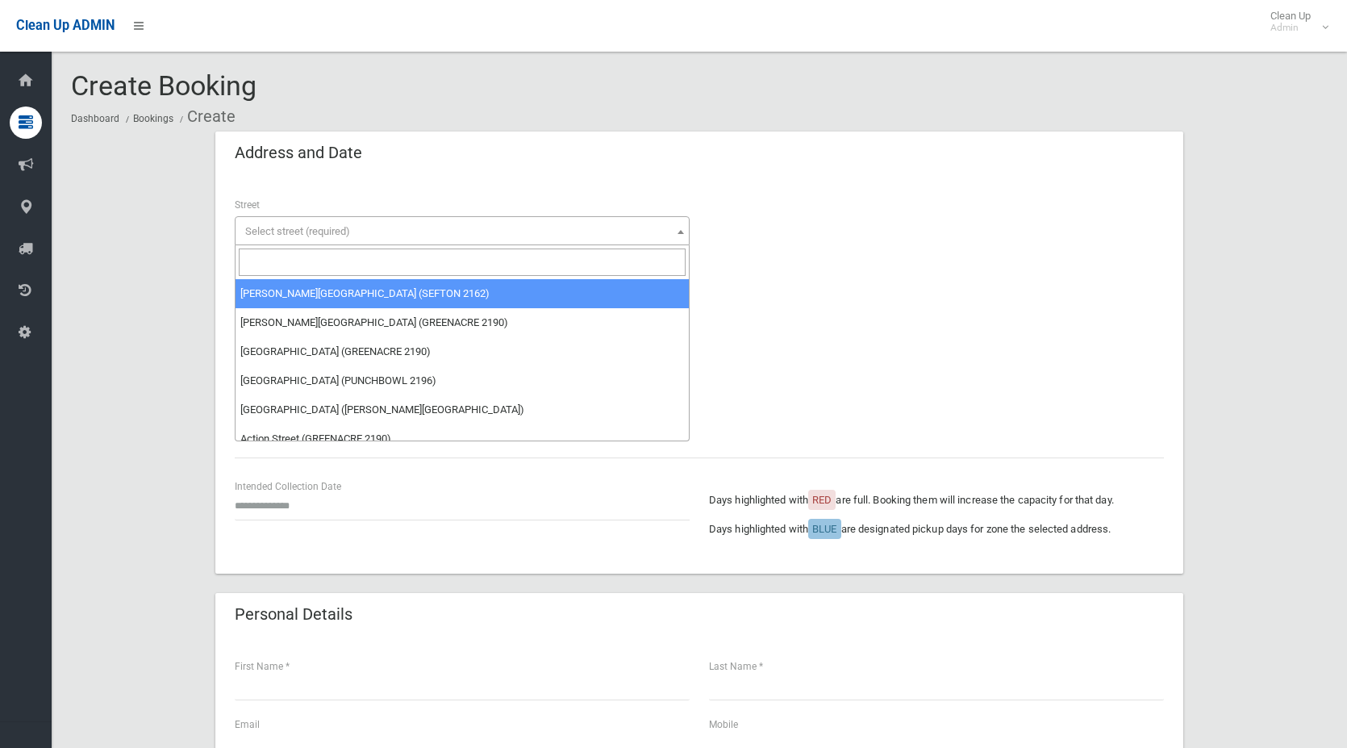
click at [297, 256] on input "search" at bounding box center [462, 261] width 447 height 27
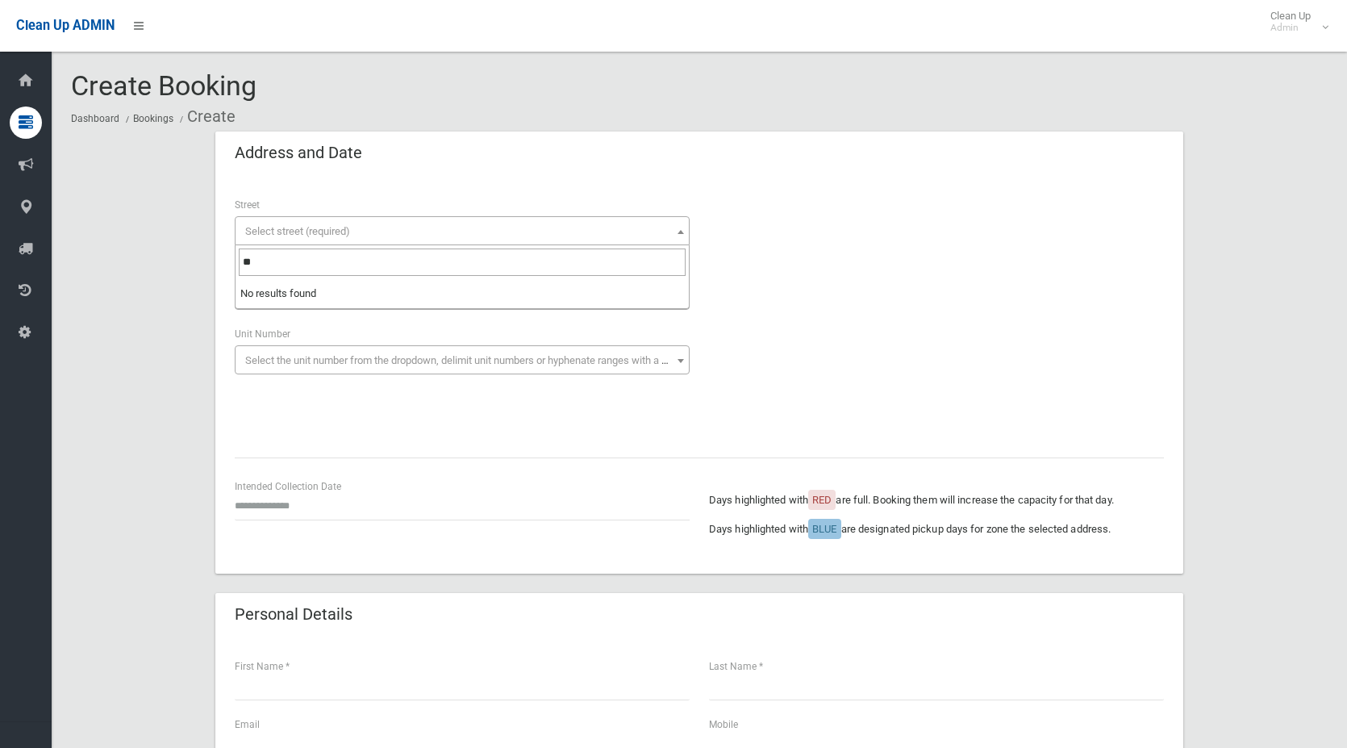
click at [296, 261] on input "**" at bounding box center [462, 261] width 447 height 27
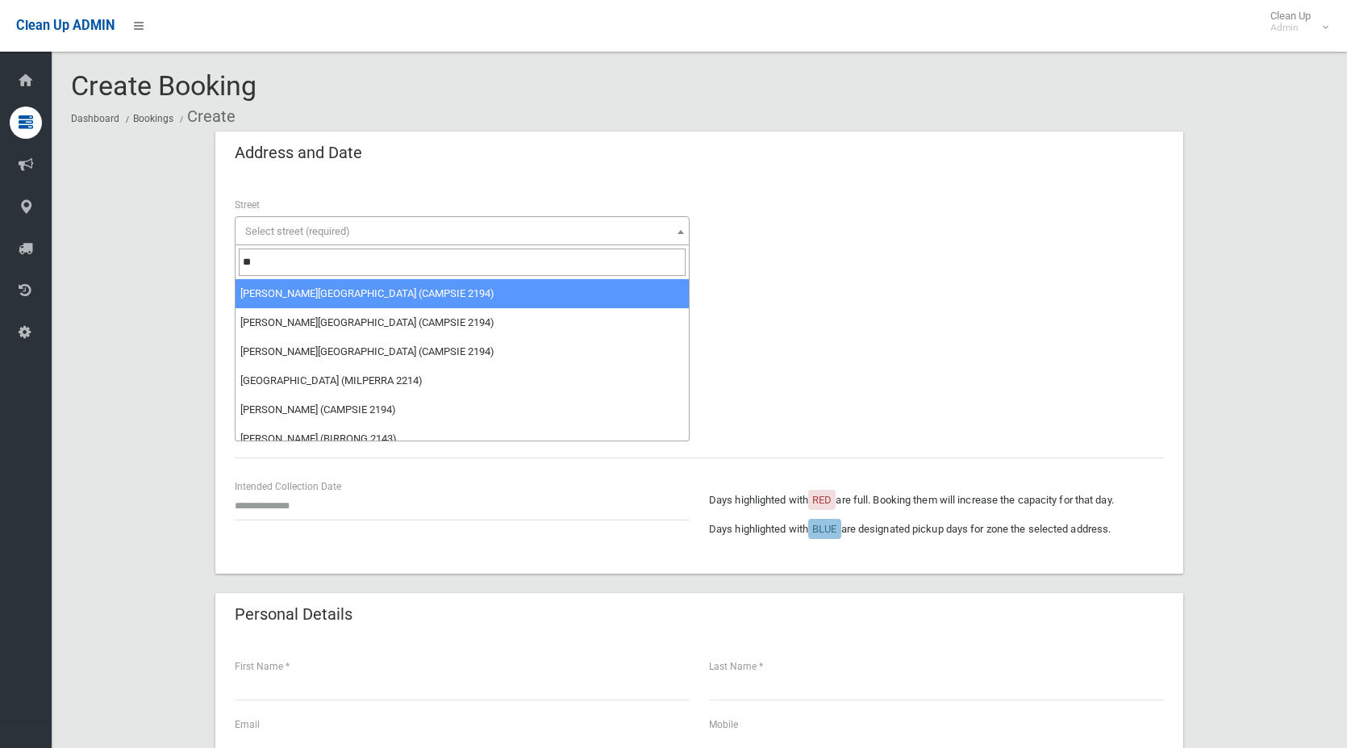
type input "*"
click at [282, 252] on input "search" at bounding box center [462, 261] width 447 height 27
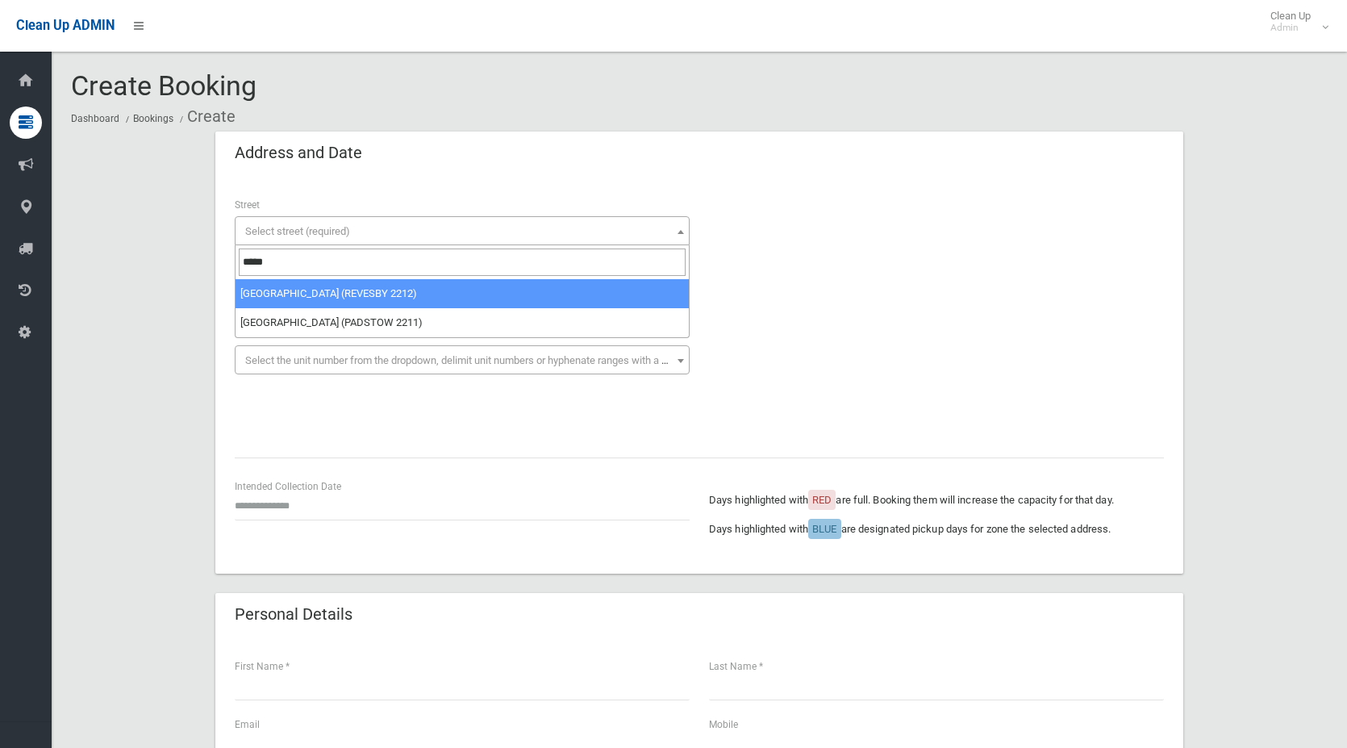
type input "*****"
select select "****"
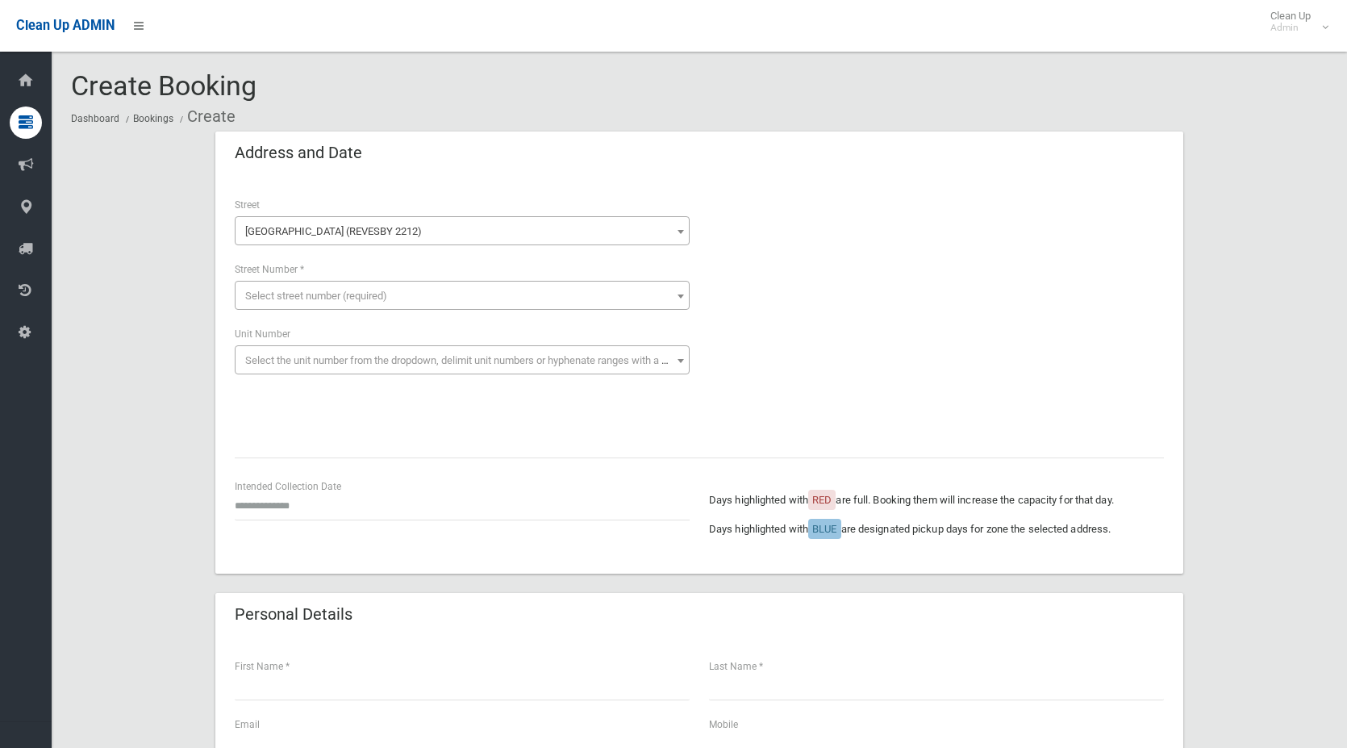
click at [282, 293] on span "Select street number (required)" at bounding box center [316, 295] width 142 height 12
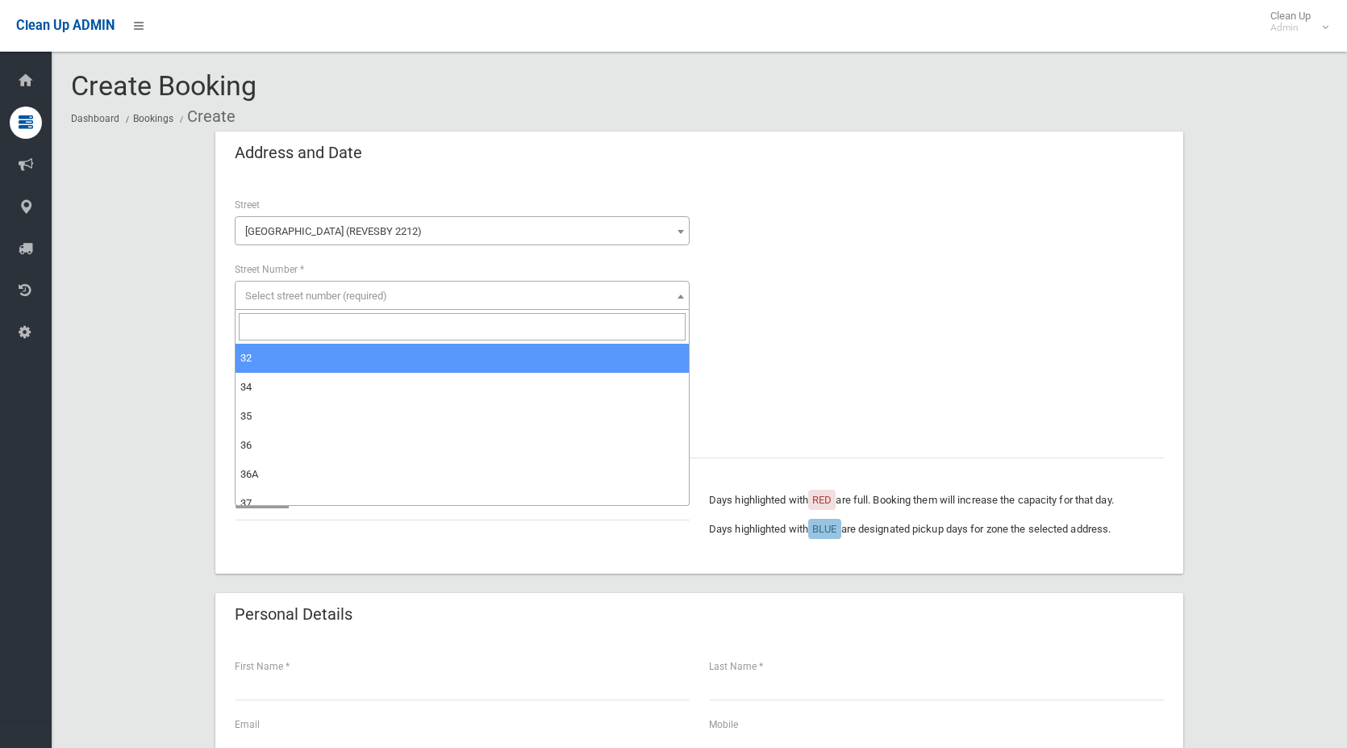
click at [294, 332] on input "search" at bounding box center [462, 326] width 447 height 27
type input "**"
select select "**"
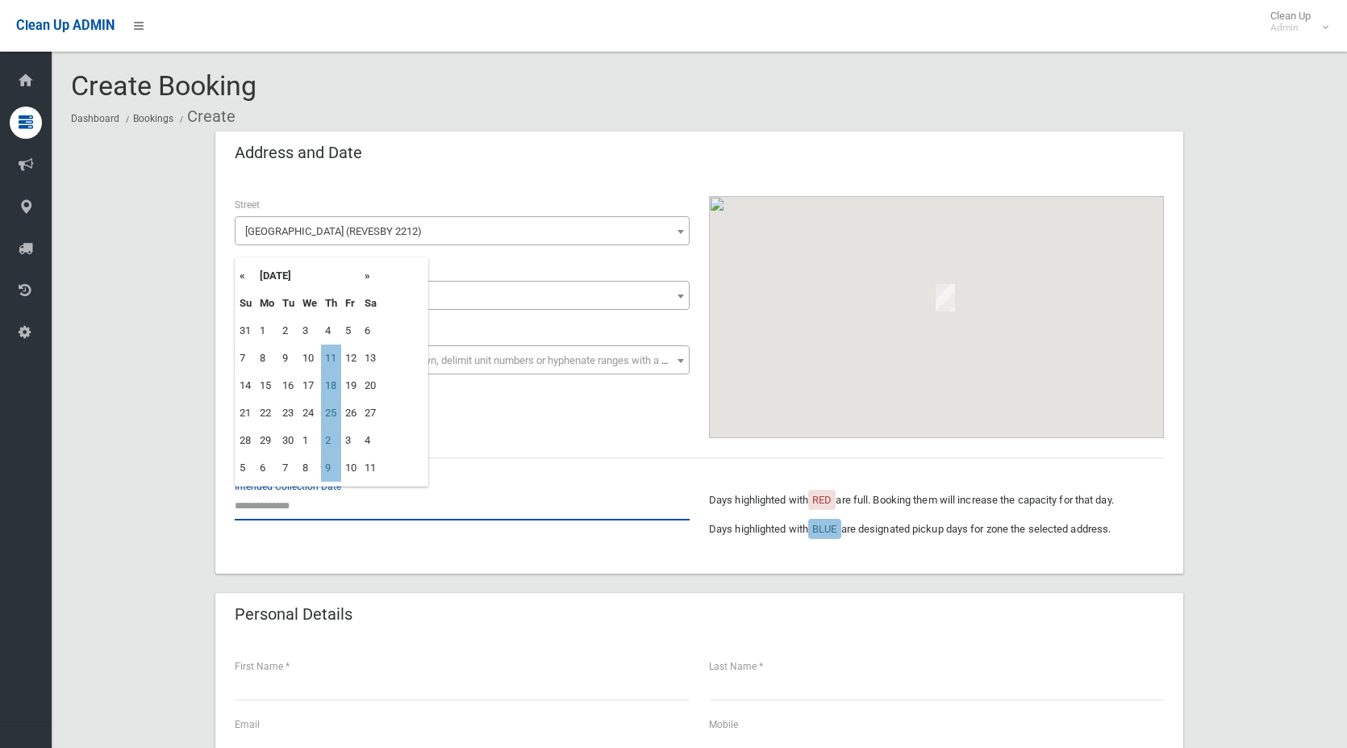
drag, startPoint x: 281, startPoint y: 496, endPoint x: 289, endPoint y: 490, distance: 9.2
click at [282, 496] on input "text" at bounding box center [462, 505] width 455 height 30
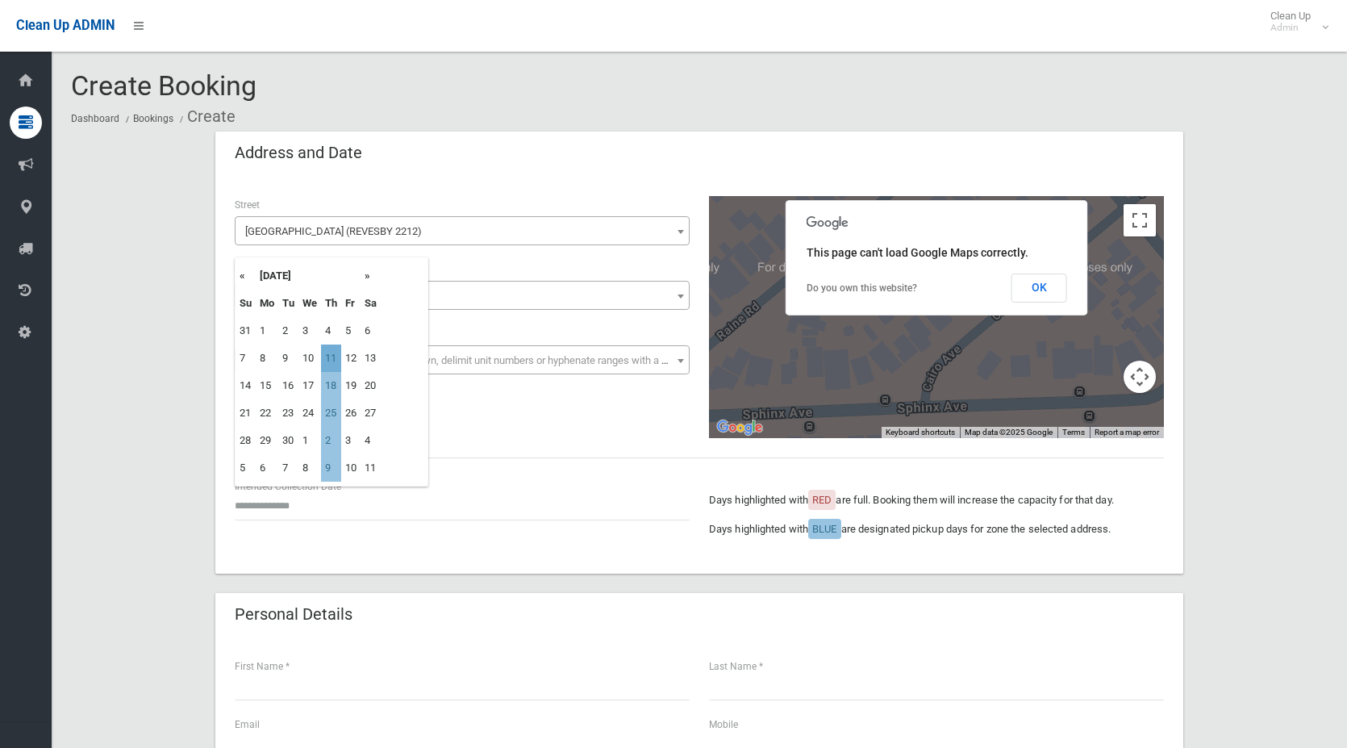
click at [334, 361] on td "11" at bounding box center [331, 357] width 20 height 27
type input "**********"
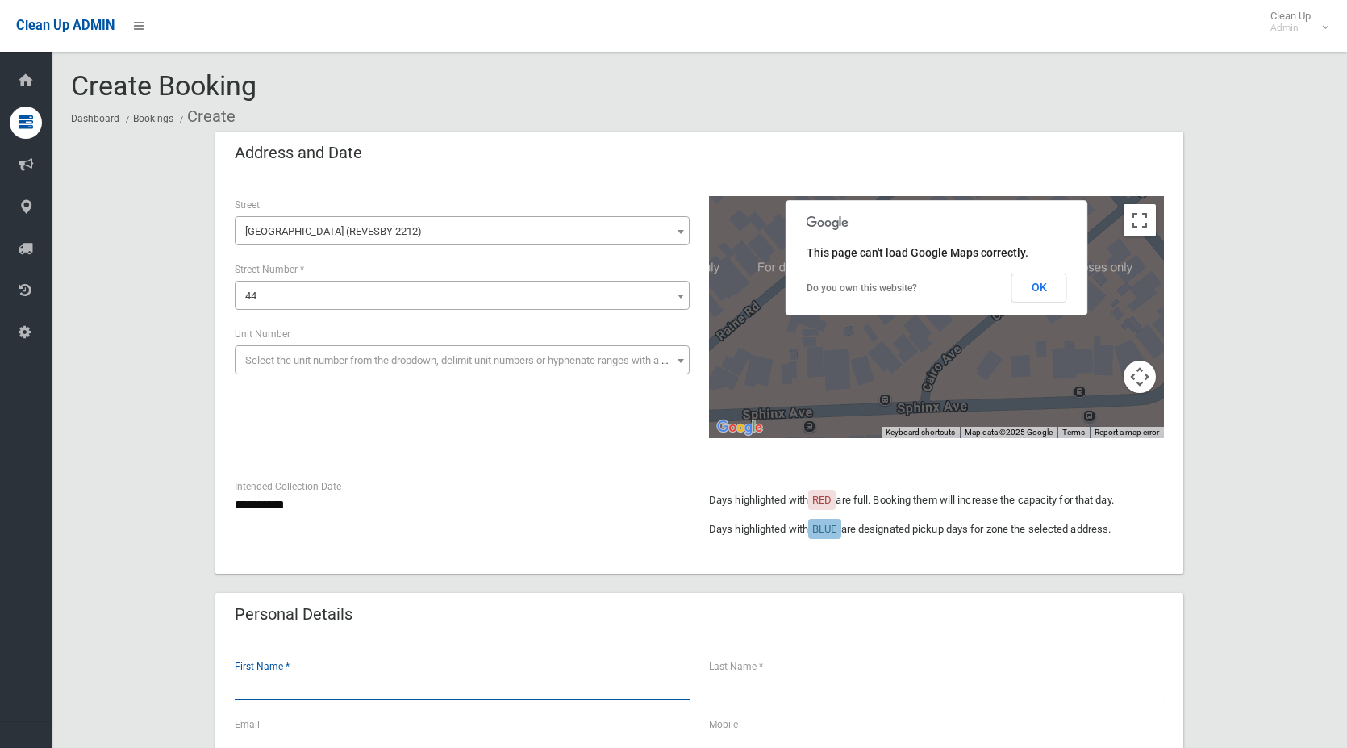
click at [307, 687] on input "text" at bounding box center [462, 685] width 455 height 30
click at [260, 506] on input "**********" at bounding box center [462, 505] width 455 height 30
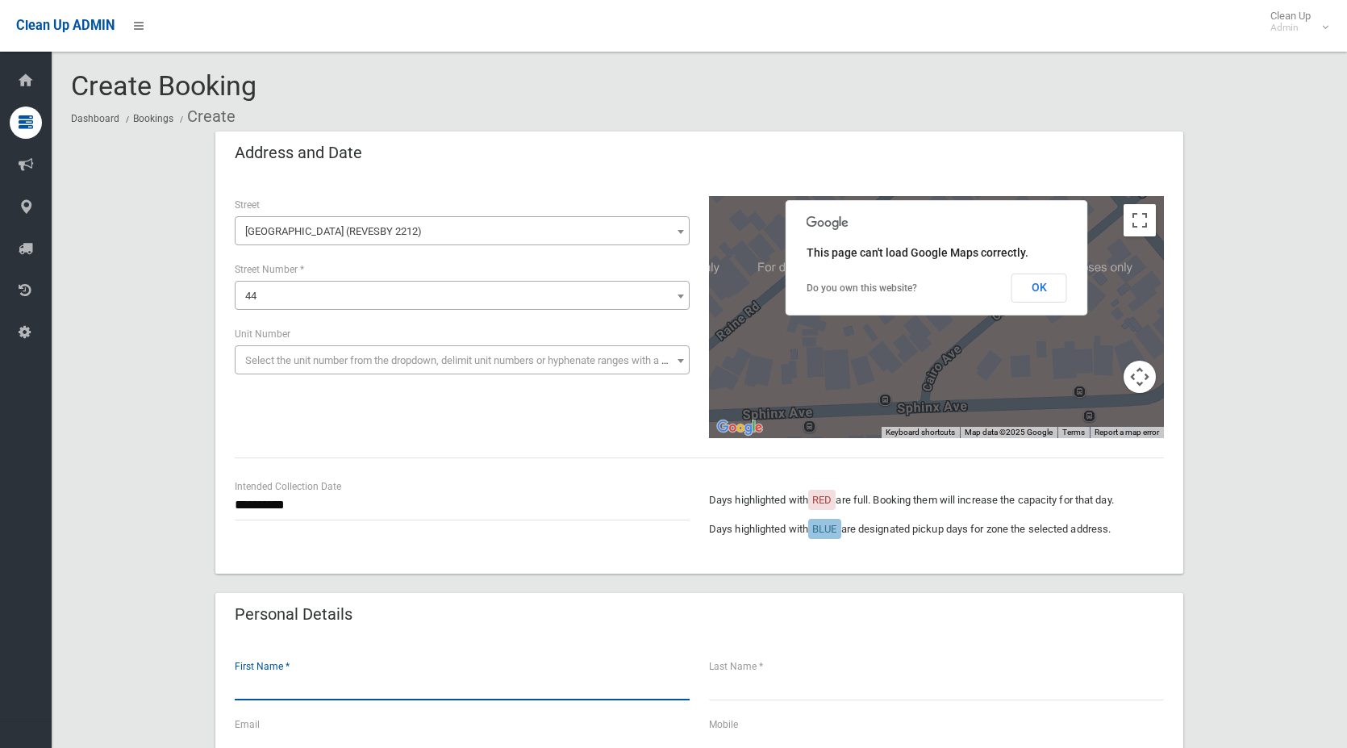
click at [257, 689] on input "text" at bounding box center [462, 685] width 455 height 30
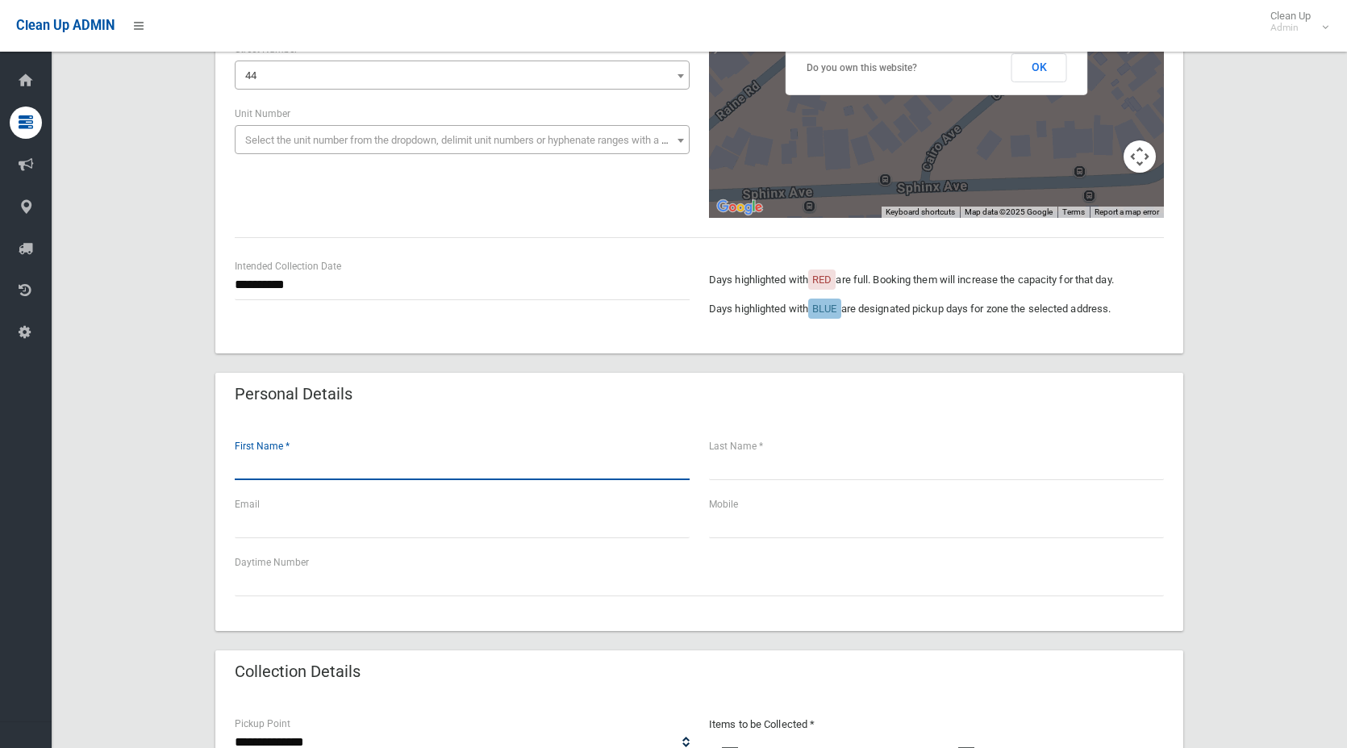
scroll to position [242, 0]
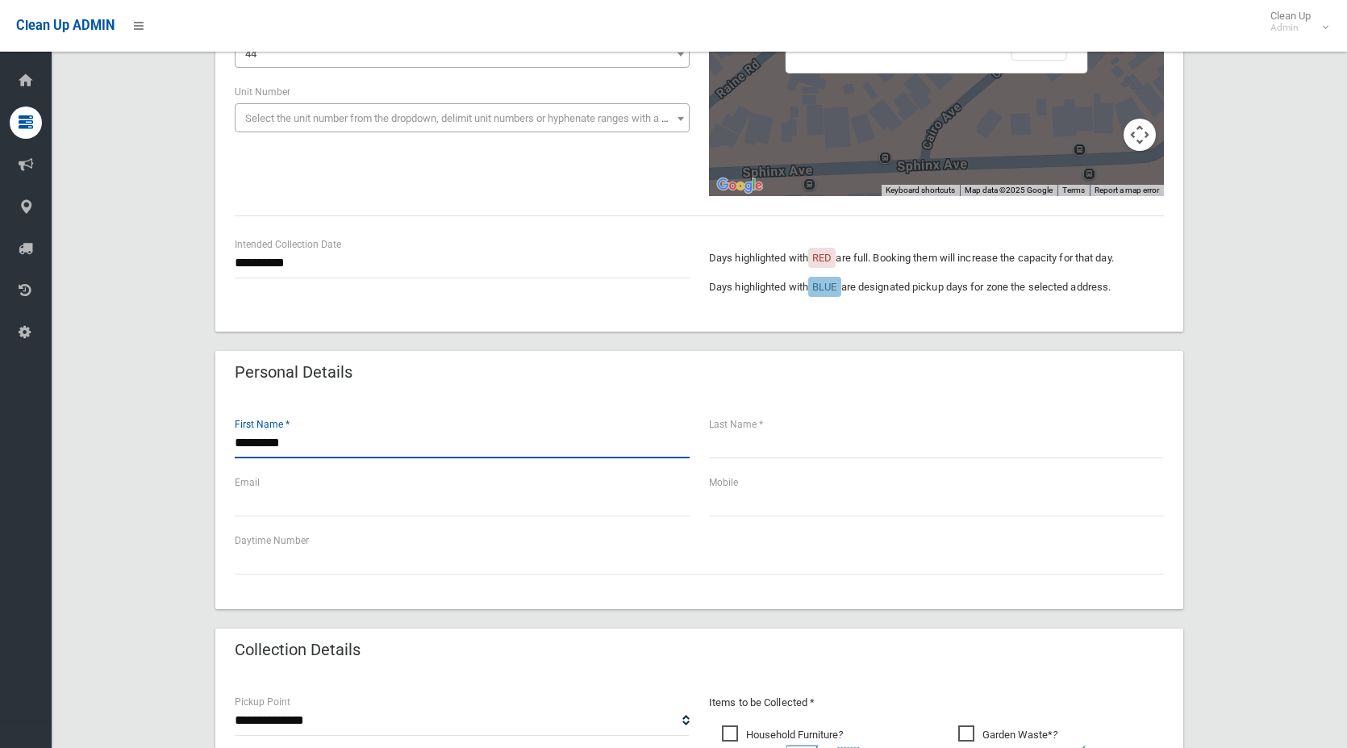
type input "*********"
click at [788, 449] on input "text" at bounding box center [936, 443] width 455 height 30
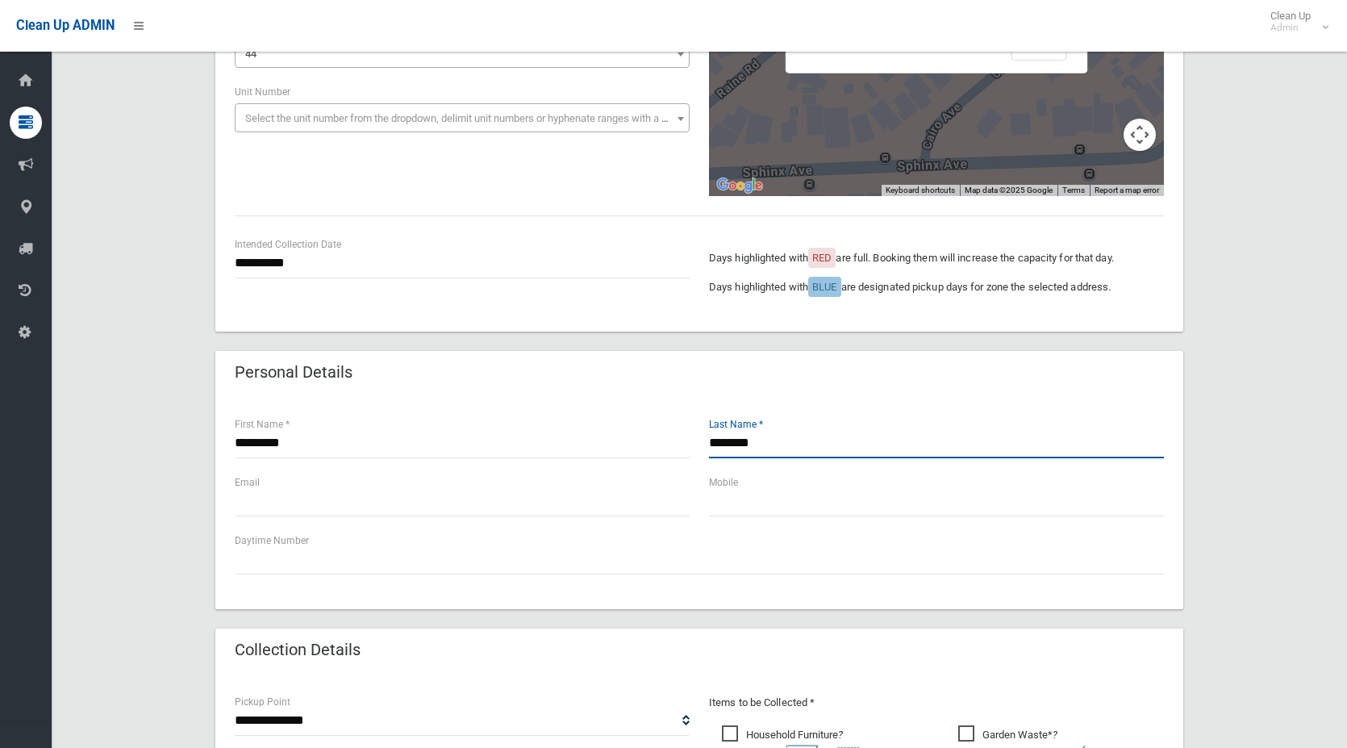
type input "********"
click at [743, 489] on input "text" at bounding box center [936, 501] width 455 height 30
type input "*"
drag, startPoint x: 785, startPoint y: 498, endPoint x: 776, endPoint y: 495, distance: 9.2
click at [785, 498] on input "text" at bounding box center [936, 501] width 455 height 30
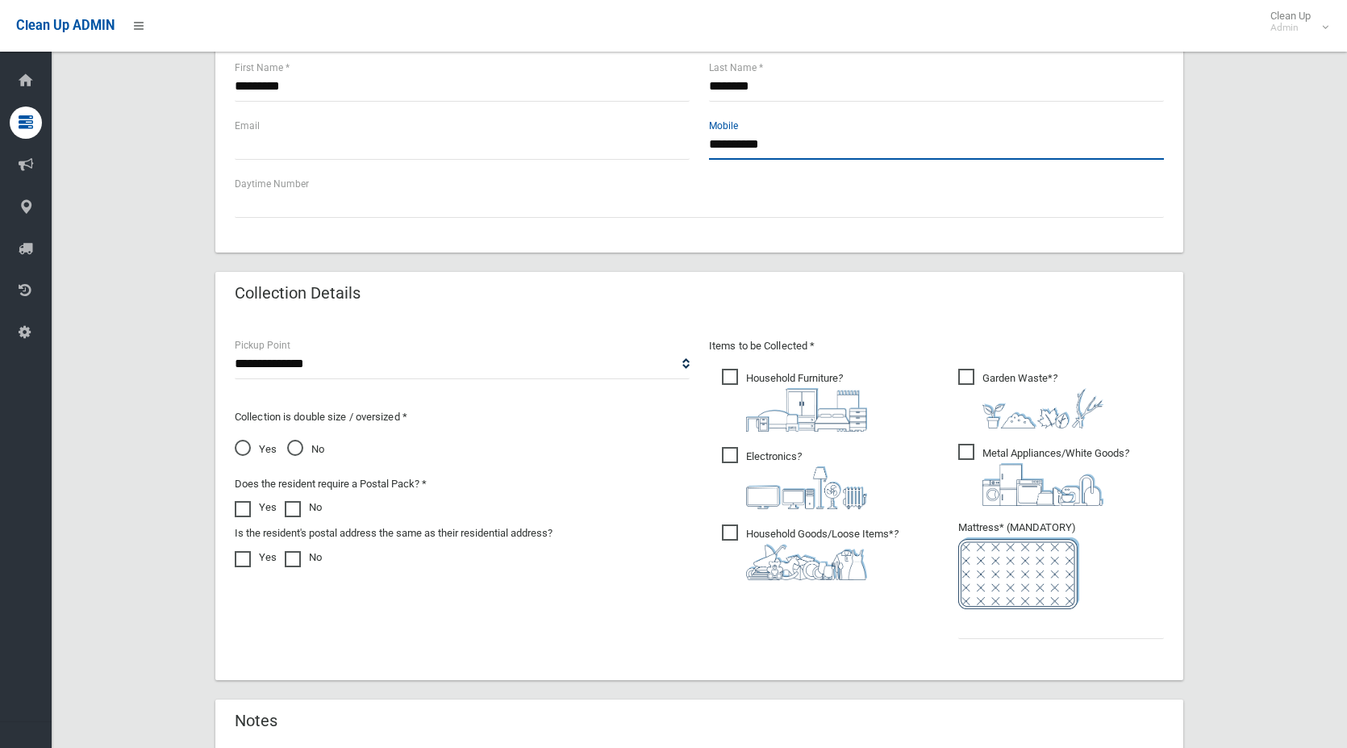
scroll to position [645, 0]
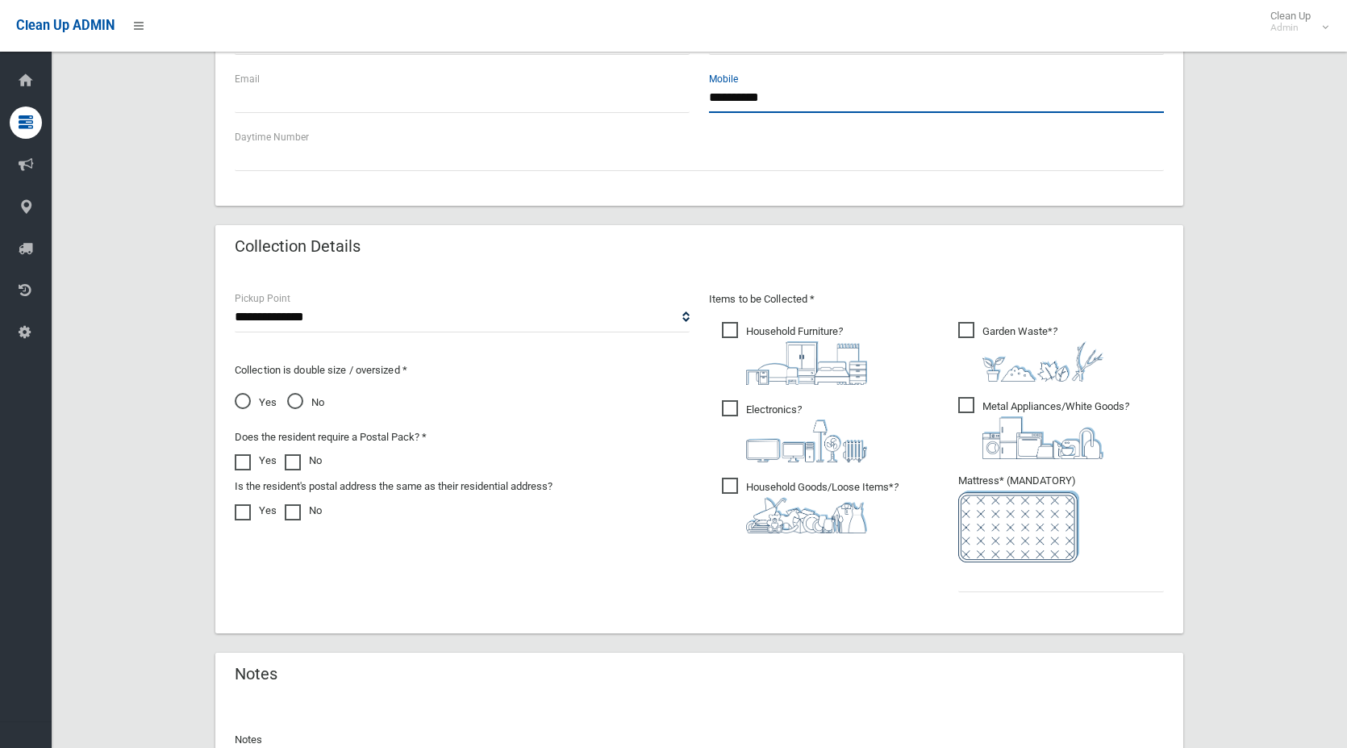
type input "**********"
click at [293, 401] on span "No" at bounding box center [305, 402] width 37 height 19
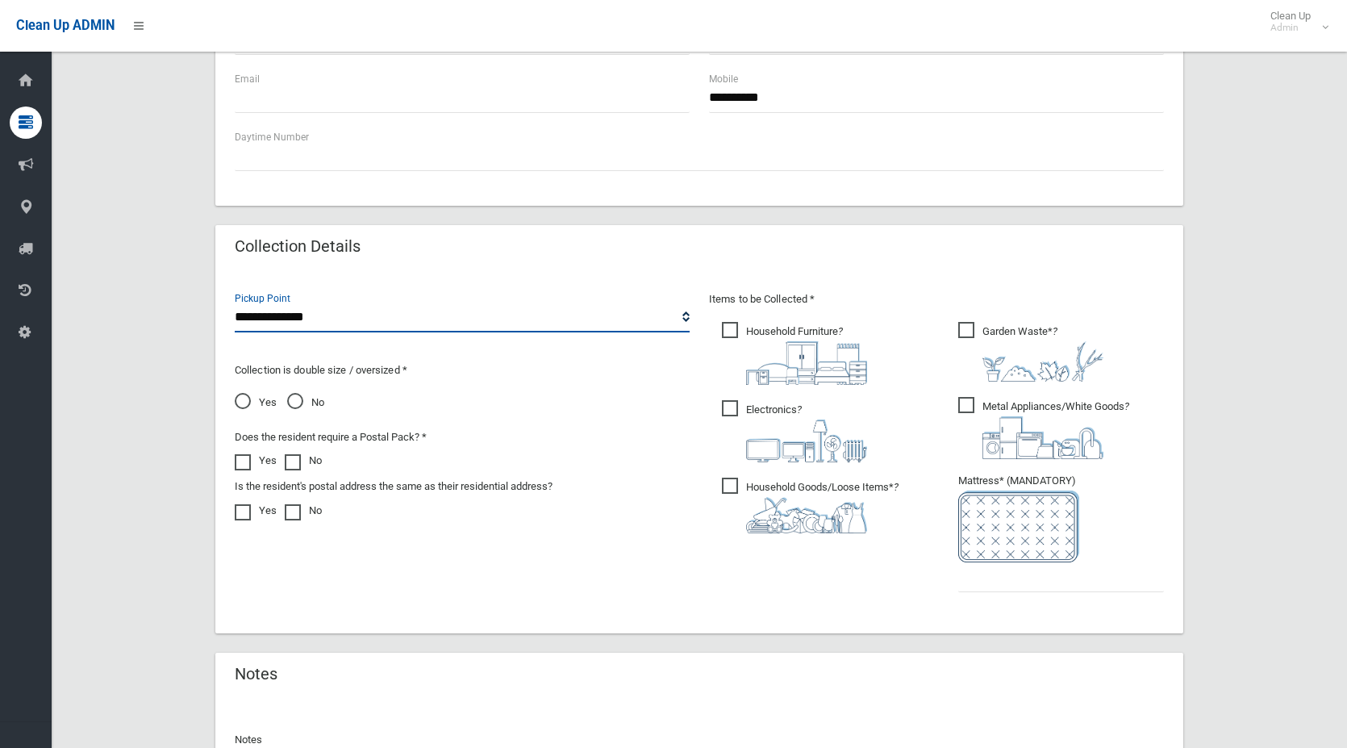
click at [330, 315] on select "**********" at bounding box center [462, 317] width 455 height 30
select select "*"
click at [235, 302] on select "**********" at bounding box center [462, 317] width 455 height 30
click at [990, 587] on input "text" at bounding box center [1061, 577] width 206 height 30
type input "*"
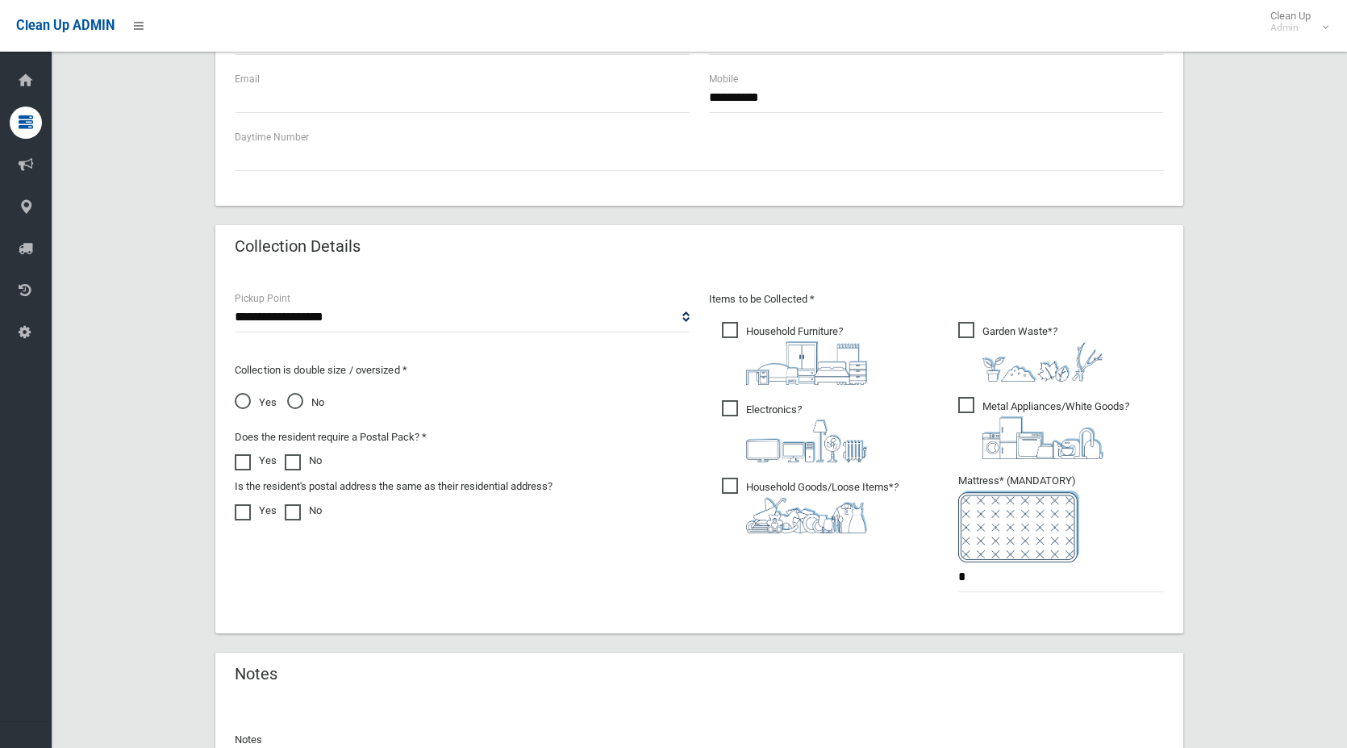
click at [727, 486] on span "Household Goods/Loose Items* ?" at bounding box center [810, 505] width 177 height 56
click at [730, 410] on span "Electronics ?" at bounding box center [794, 431] width 145 height 62
click at [728, 337] on span "Household Furniture ?" at bounding box center [794, 353] width 145 height 63
click at [970, 331] on span "Garden Waste* ?" at bounding box center [1030, 352] width 145 height 60
click at [967, 404] on span "Metal Appliances/White Goods ?" at bounding box center [1043, 428] width 171 height 62
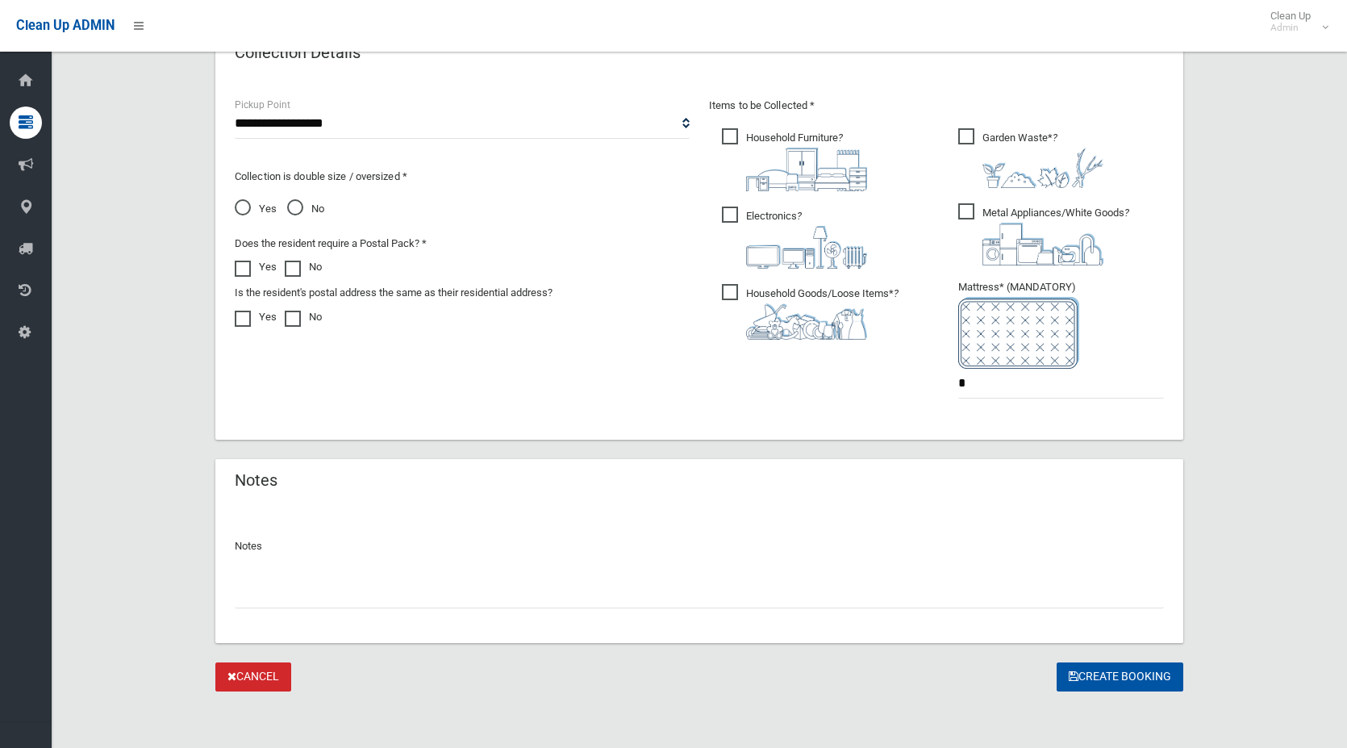
scroll to position [840, 0]
click at [1114, 679] on button "Create Booking" at bounding box center [1119, 675] width 127 height 30
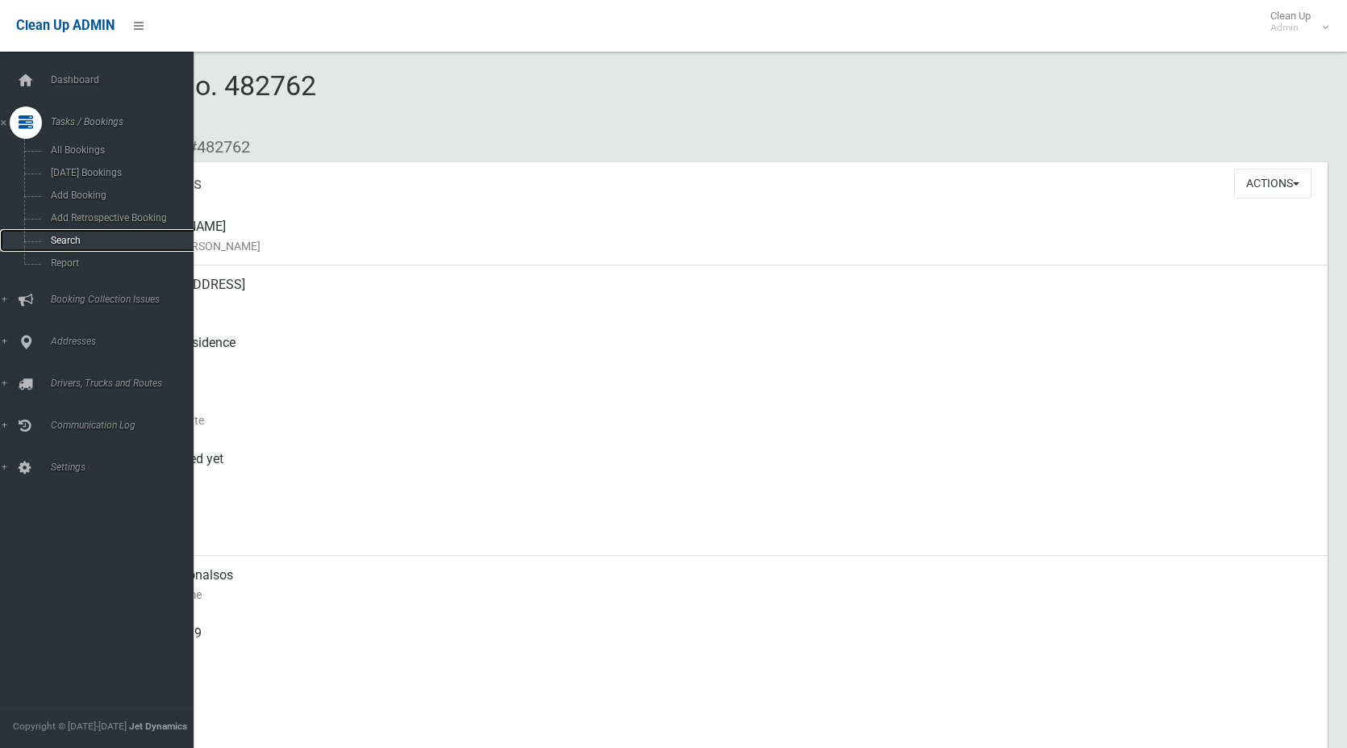
click at [87, 235] on span "Search" at bounding box center [119, 240] width 146 height 11
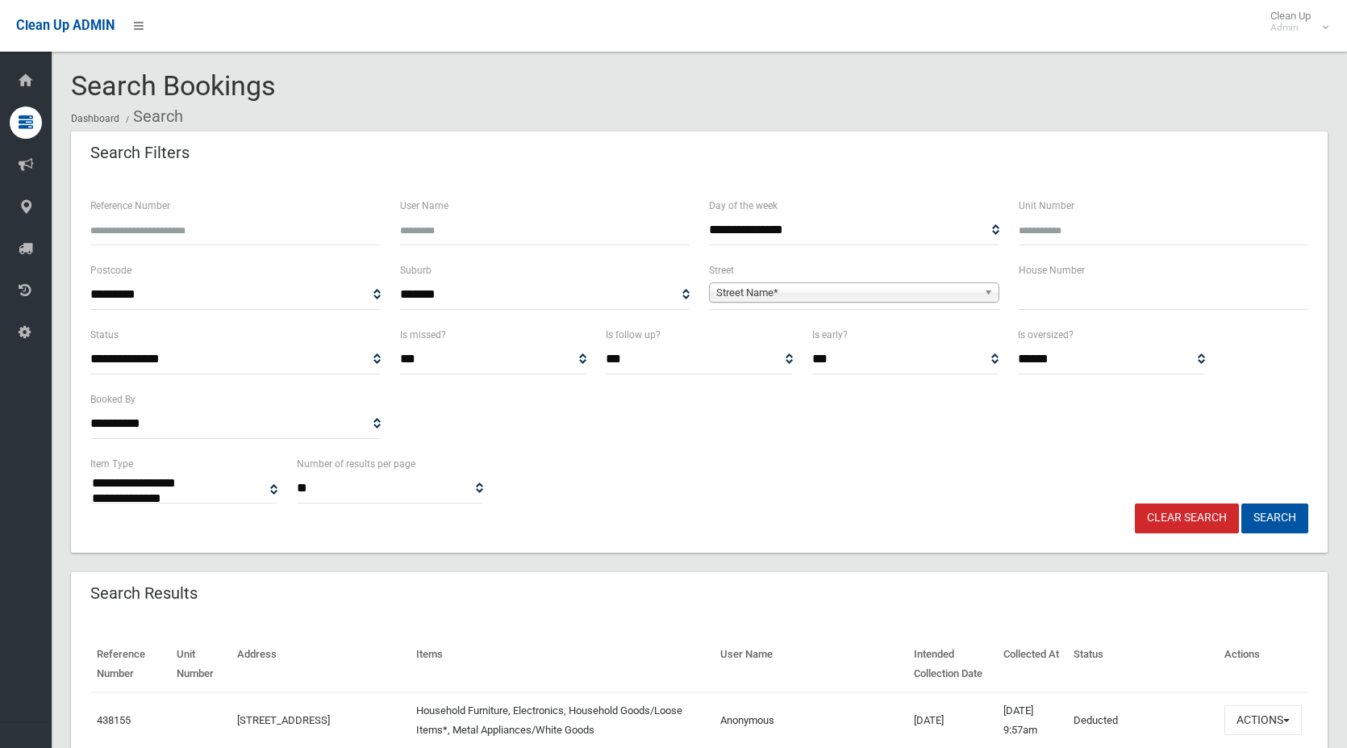
select select
click at [1032, 289] on input "text" at bounding box center [1163, 295] width 290 height 30
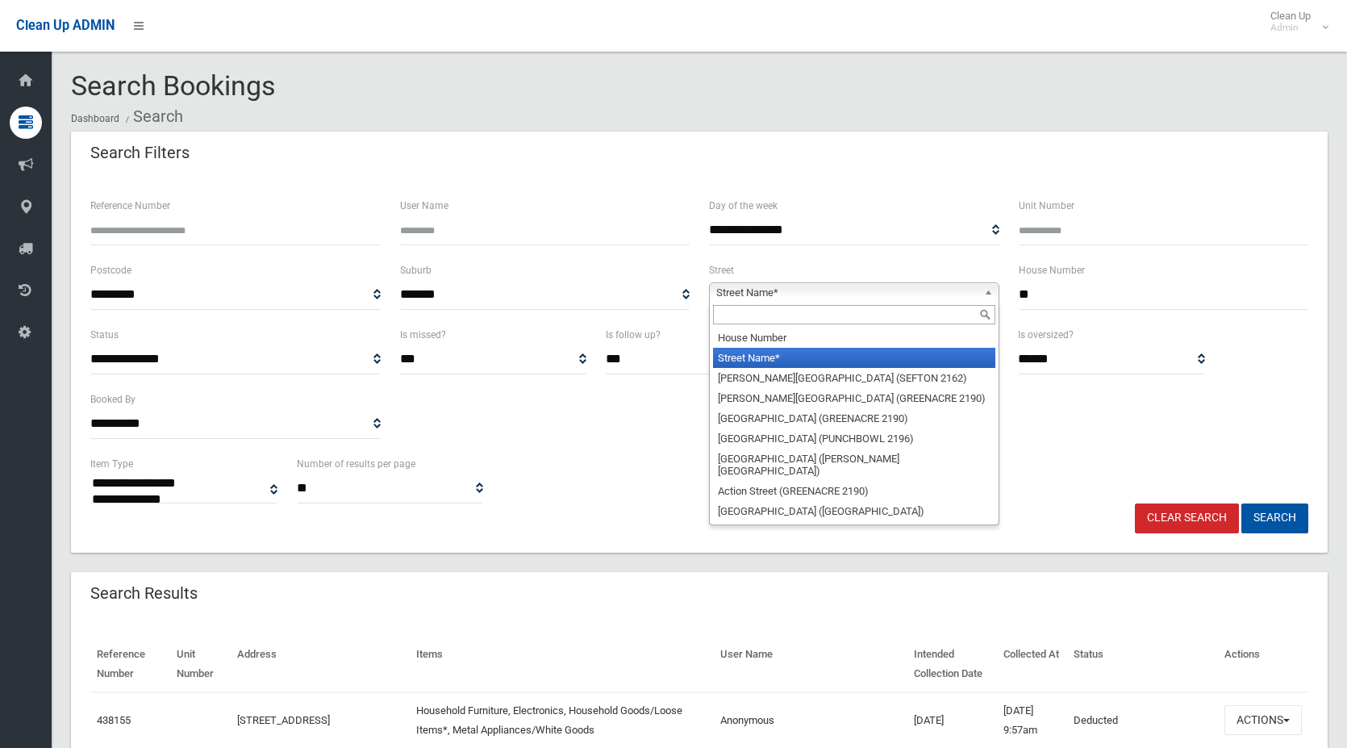
click at [869, 286] on span "Street Name*" at bounding box center [846, 292] width 261 height 19
click at [1029, 294] on input "**" at bounding box center [1163, 295] width 290 height 30
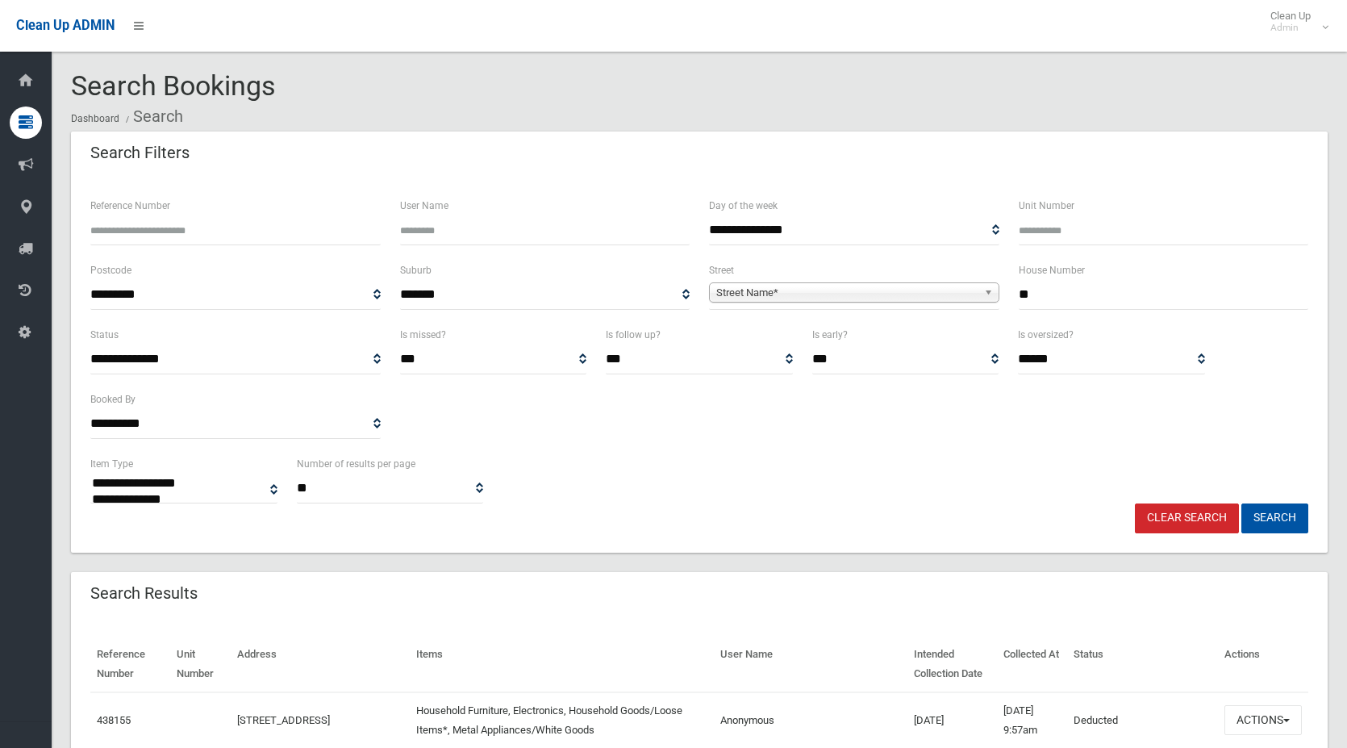
type input "*"
type input "**"
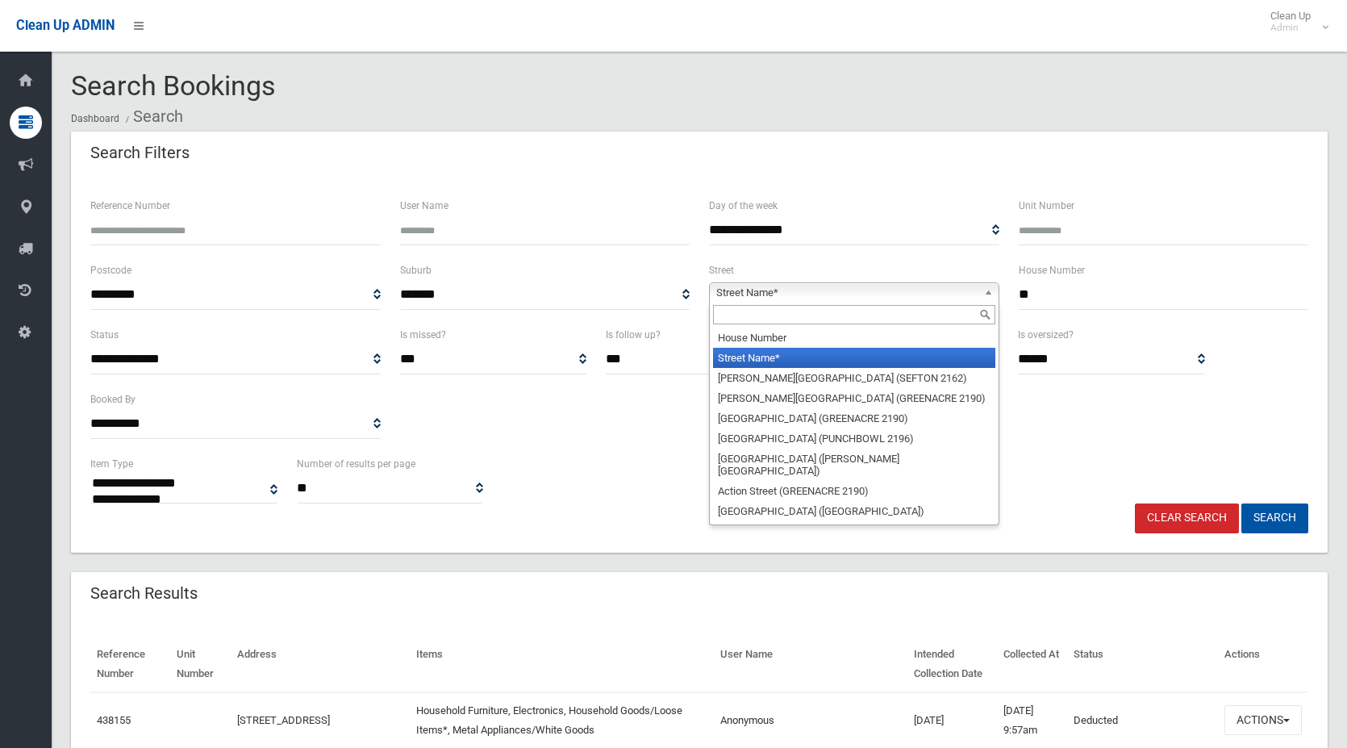
click at [821, 289] on span "Street Name*" at bounding box center [846, 292] width 261 height 19
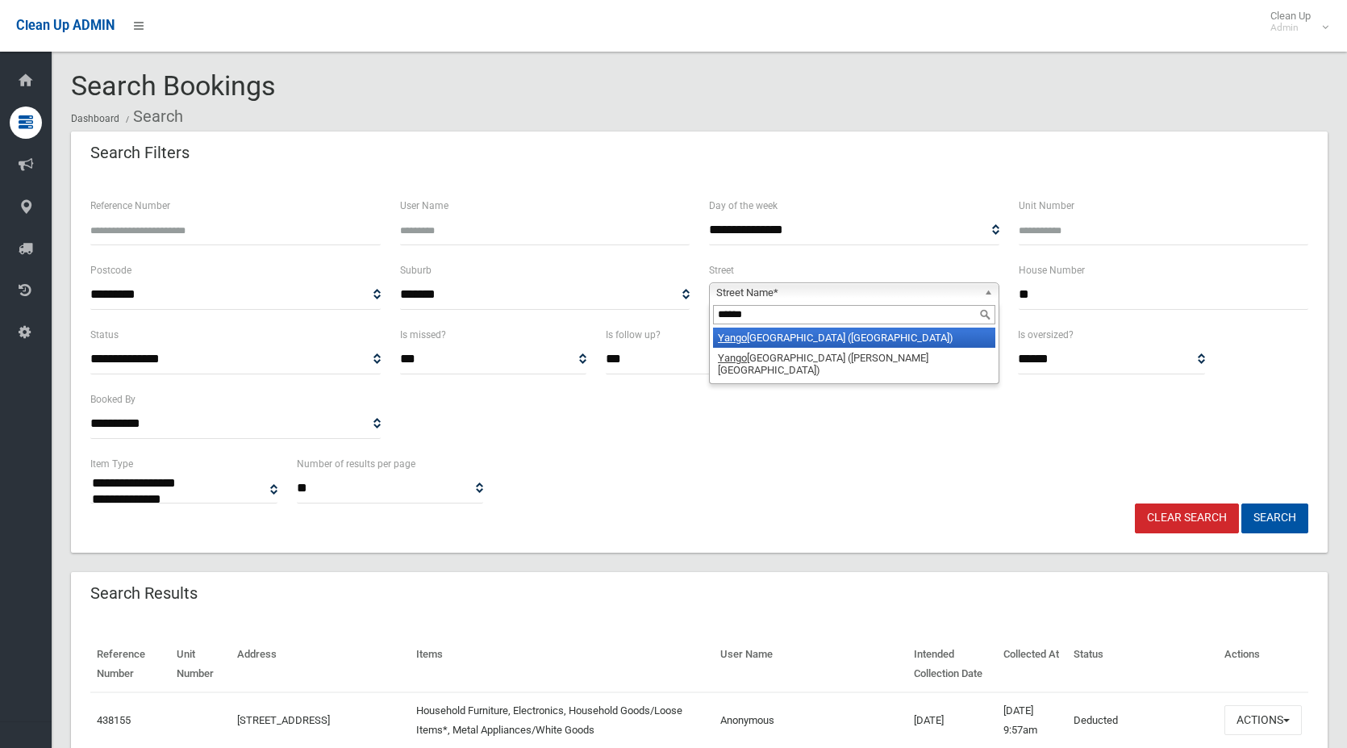
type input "*******"
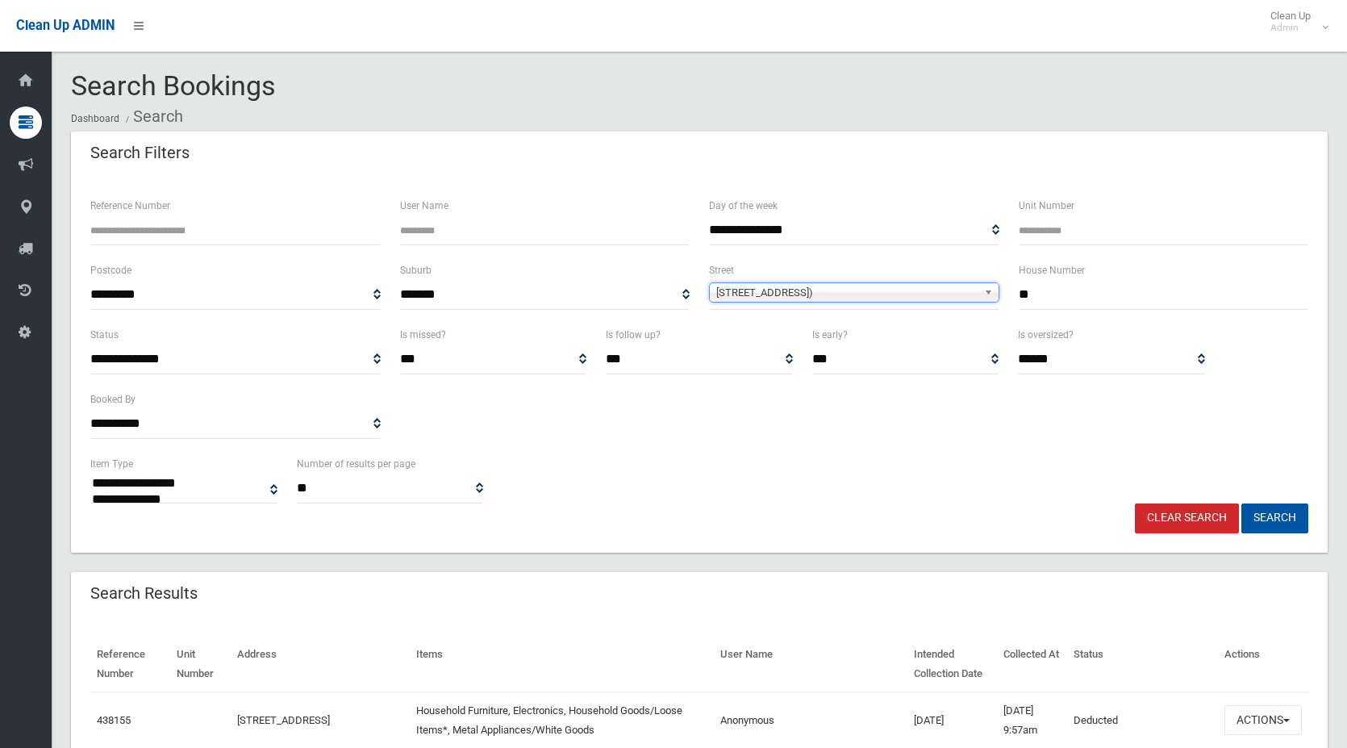
click at [989, 291] on b at bounding box center [991, 292] width 15 height 19
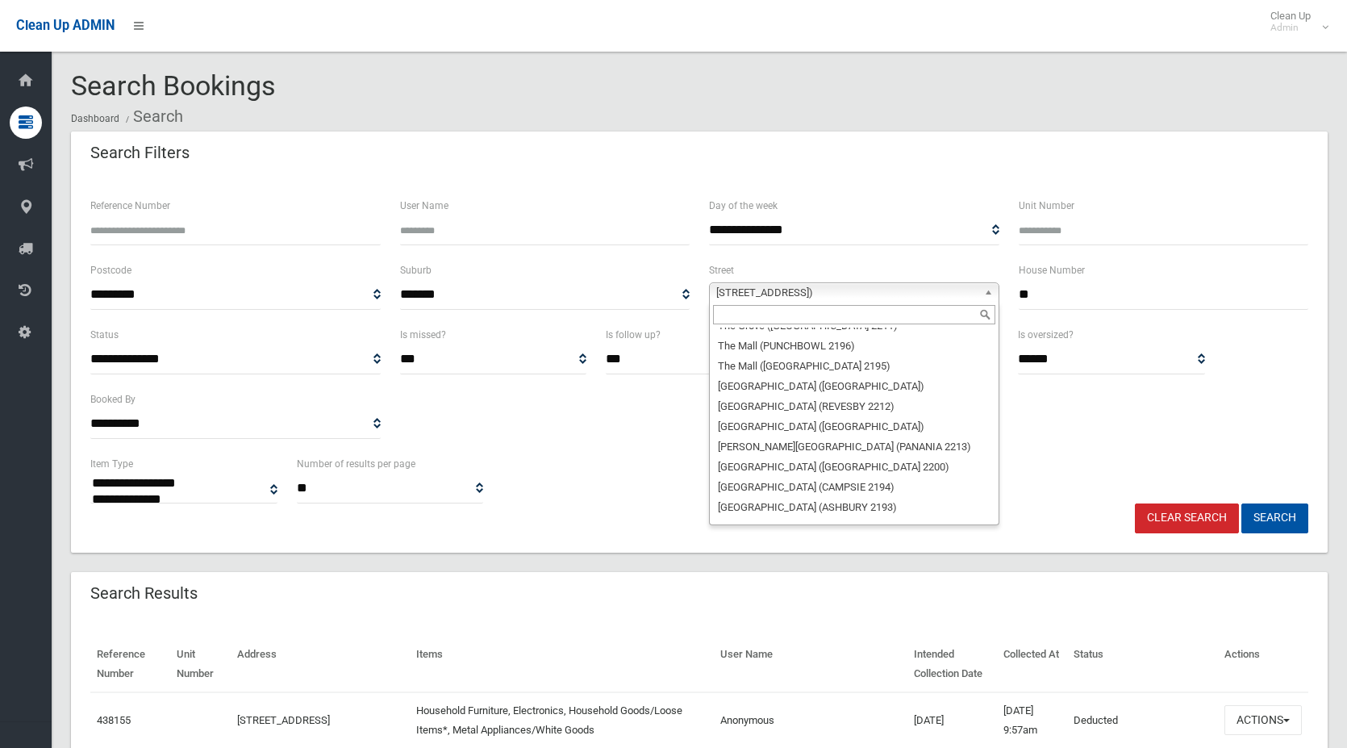
click at [882, 309] on input "text" at bounding box center [854, 314] width 282 height 19
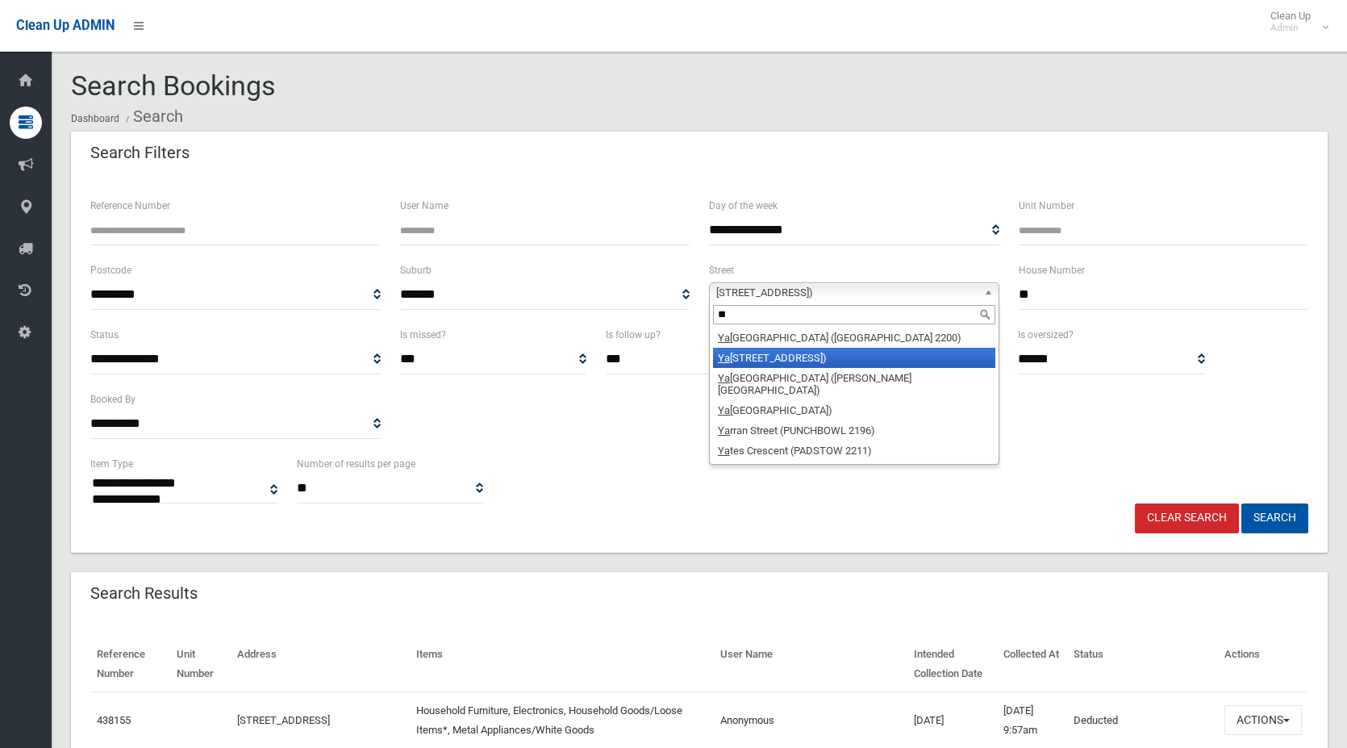
scroll to position [0, 0]
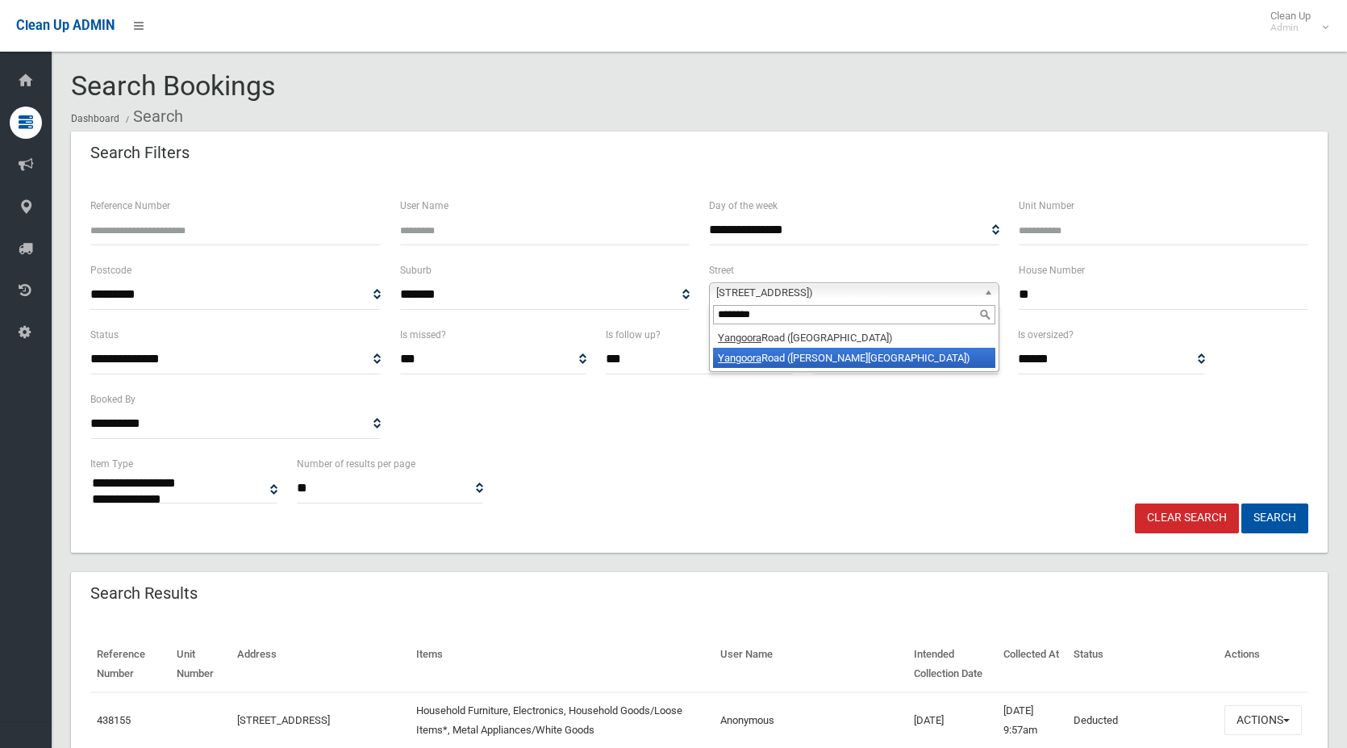
type input "********"
click at [870, 364] on li "Yangoora Road (BELMORE 2192)" at bounding box center [854, 358] width 282 height 20
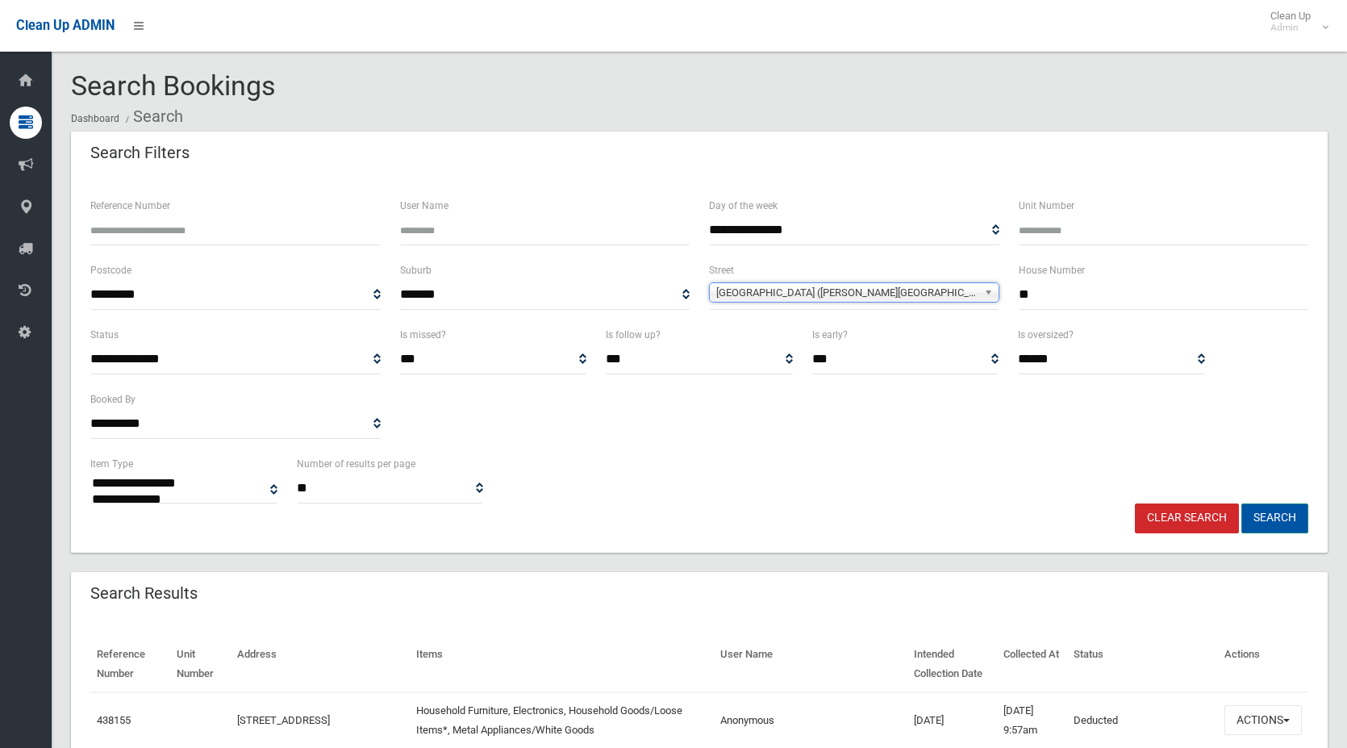
click at [1277, 520] on button "Search" at bounding box center [1274, 518] width 67 height 30
click at [1274, 517] on button "Search" at bounding box center [1274, 518] width 67 height 30
click at [1271, 513] on button "Search" at bounding box center [1274, 518] width 67 height 30
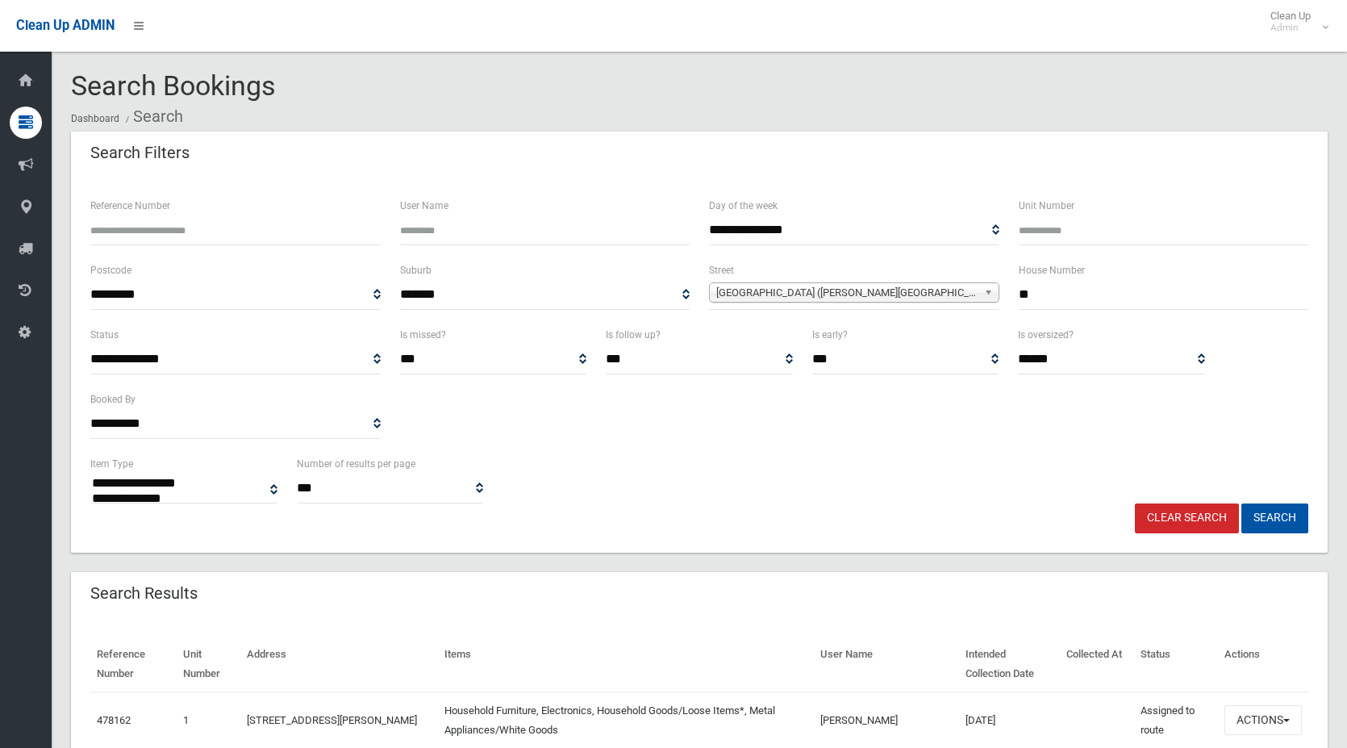
select select
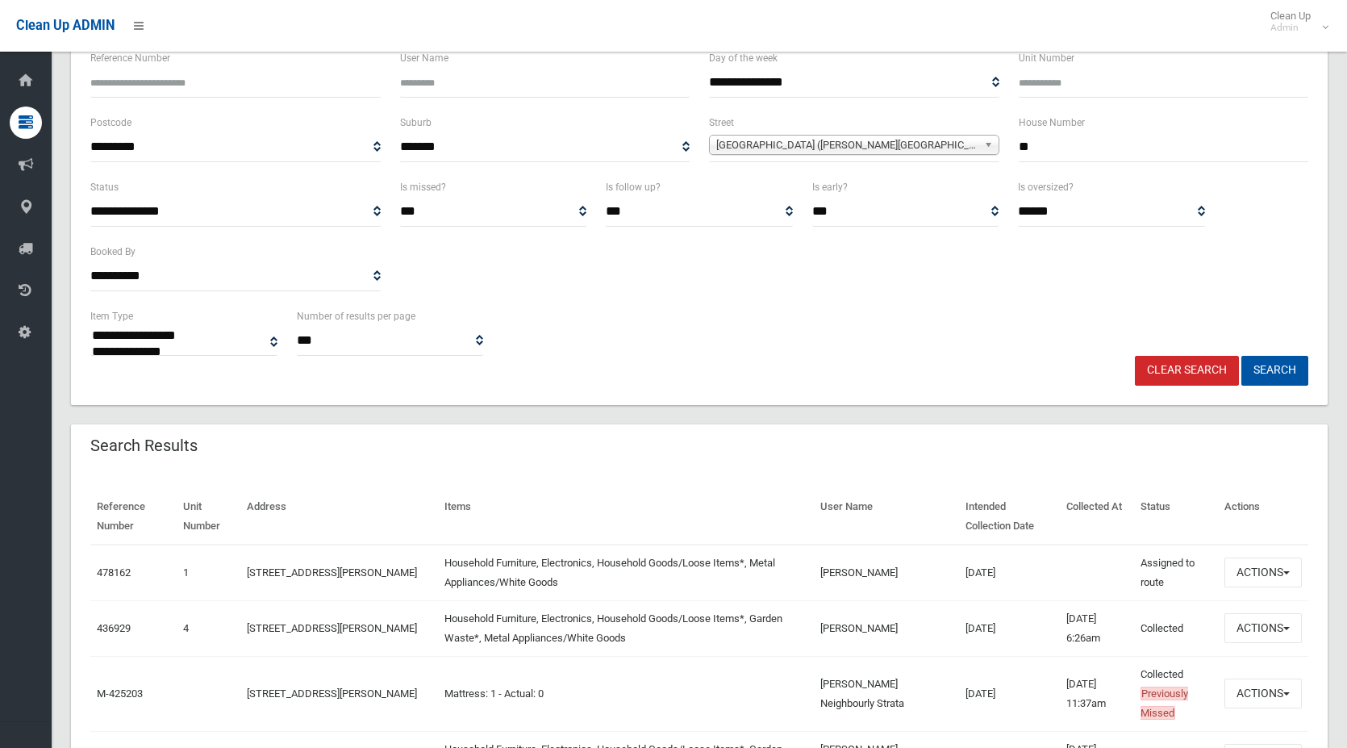
scroll to position [161, 0]
